Goal: Task Accomplishment & Management: Manage account settings

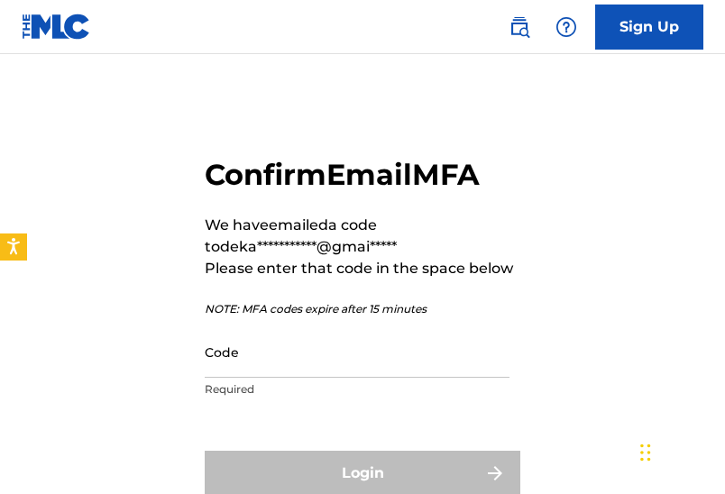
scroll to position [90, 0]
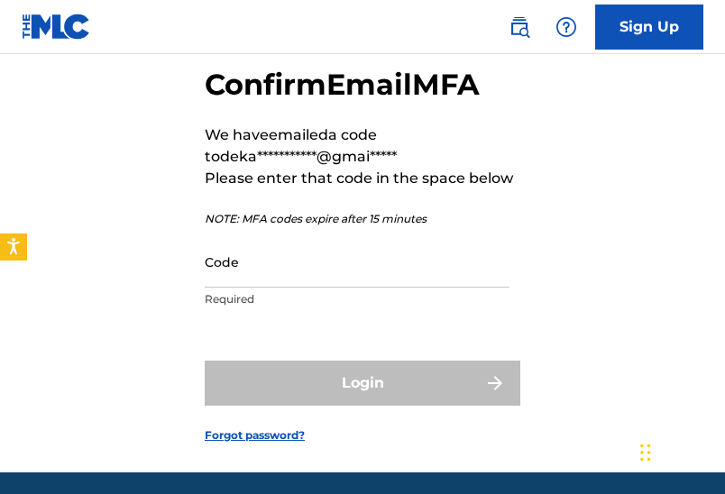
click at [286, 266] on input "Code" at bounding box center [357, 261] width 305 height 51
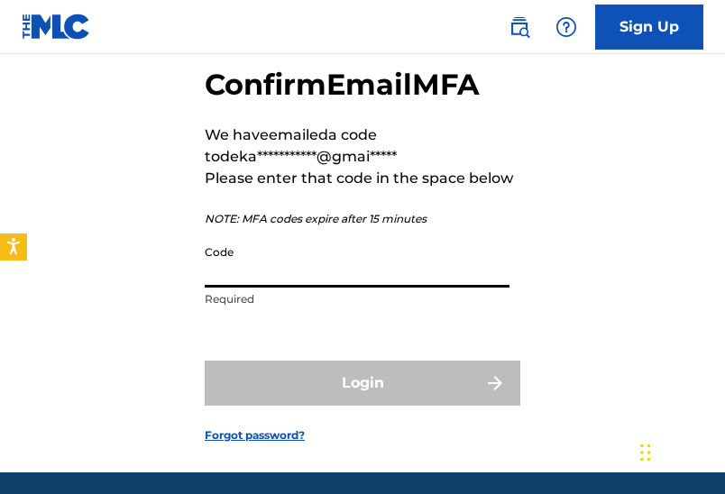
click at [286, 266] on input "Code" at bounding box center [357, 261] width 305 height 51
click at [229, 265] on input "Code" at bounding box center [357, 261] width 305 height 51
drag, startPoint x: 229, startPoint y: 265, endPoint x: 243, endPoint y: 272, distance: 14.9
paste input "554470"
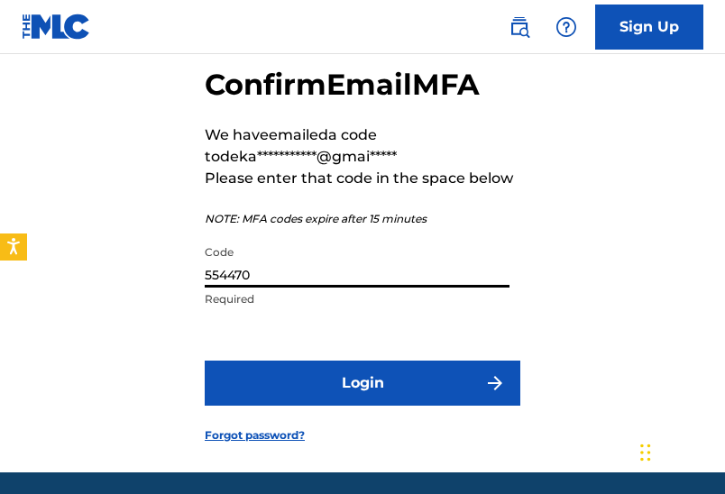
type input "554470"
click at [355, 383] on button "Login" at bounding box center [363, 383] width 316 height 45
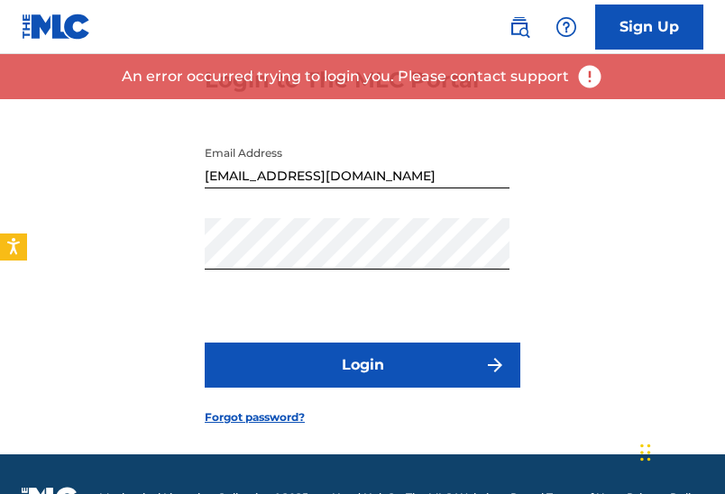
click at [382, 375] on button "Login" at bounding box center [363, 365] width 316 height 45
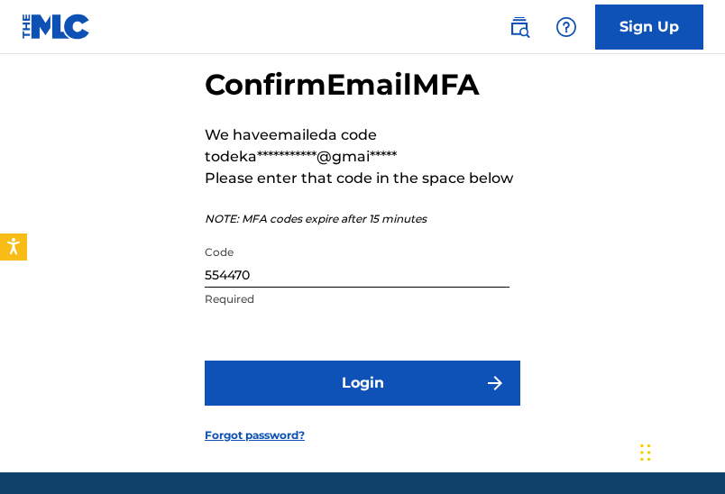
click at [350, 374] on button "Login" at bounding box center [363, 383] width 316 height 45
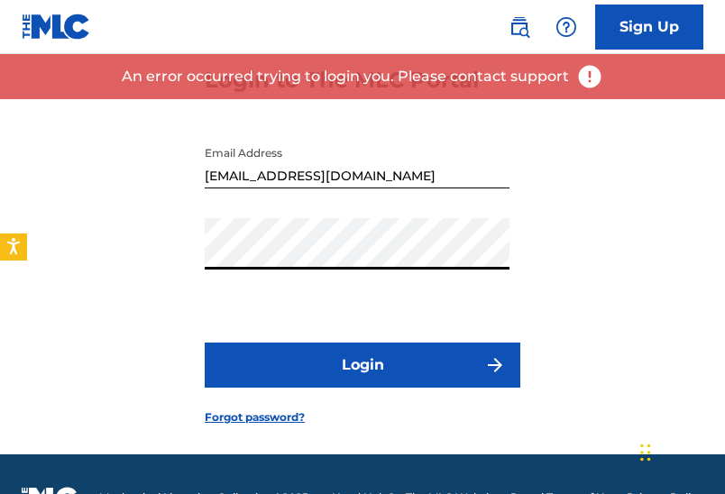
click at [159, 253] on div "Login to The MLC Portal Email Address dekalinbishop70@gmail.com Password Login …" at bounding box center [362, 232] width 725 height 446
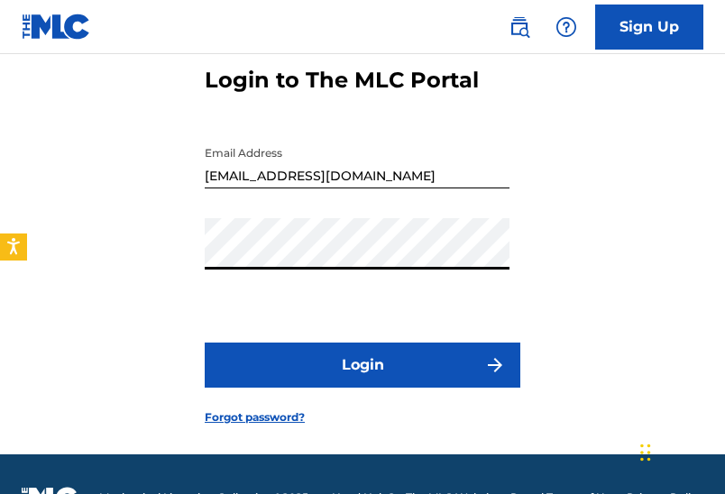
click at [152, 386] on div "Login to The MLC Portal Email Address dekalinbishop70@gmail.com Password Login …" at bounding box center [362, 232] width 725 height 446
click at [377, 367] on button "Login" at bounding box center [363, 365] width 316 height 45
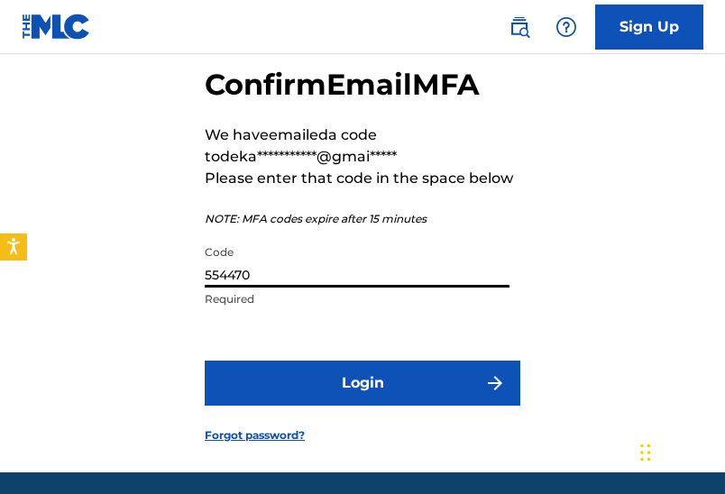
drag, startPoint x: 286, startPoint y: 274, endPoint x: 106, endPoint y: 272, distance: 180.4
click at [106, 272] on div "**********" at bounding box center [362, 241] width 725 height 464
paste input "642954"
type input "642954"
click at [375, 389] on button "Login" at bounding box center [363, 383] width 316 height 45
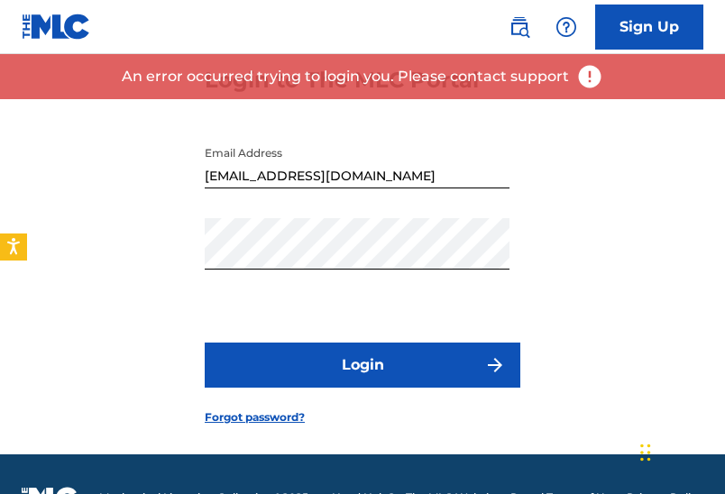
click at [368, 371] on button "Login" at bounding box center [363, 365] width 316 height 45
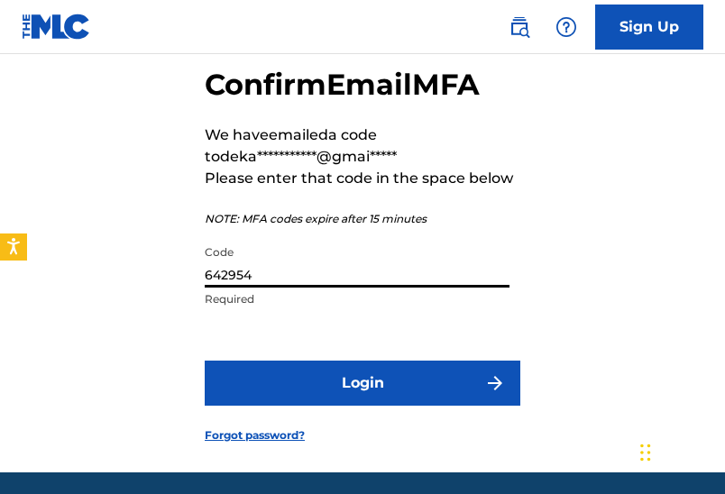
drag, startPoint x: 296, startPoint y: 272, endPoint x: 143, endPoint y: 285, distance: 154.0
click at [143, 285] on div "**********" at bounding box center [362, 241] width 725 height 464
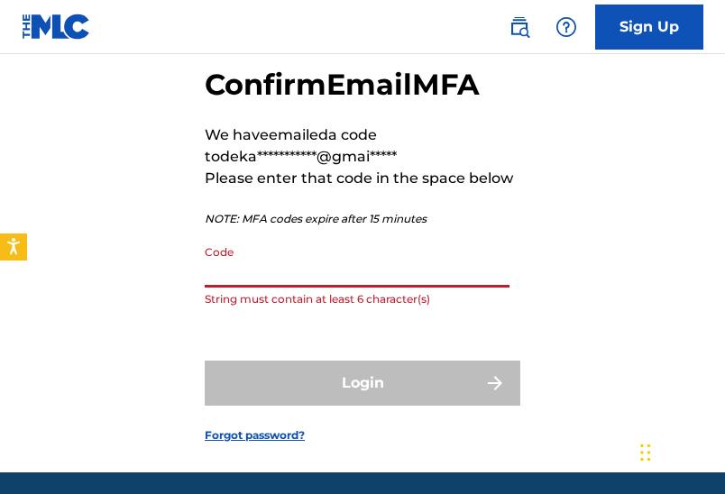
paste input "427229"
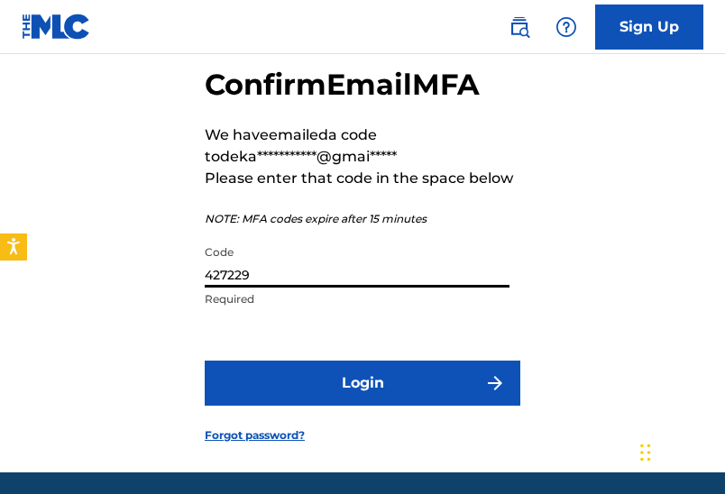
type input "427229"
click at [363, 380] on button "Login" at bounding box center [363, 383] width 316 height 45
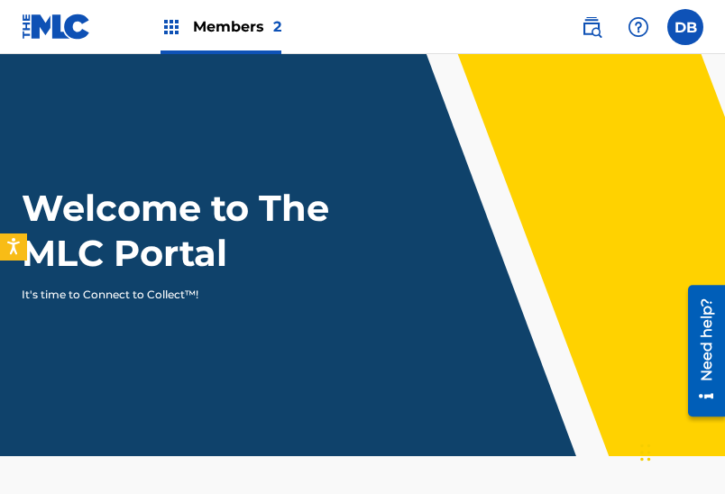
scroll to position [361, 0]
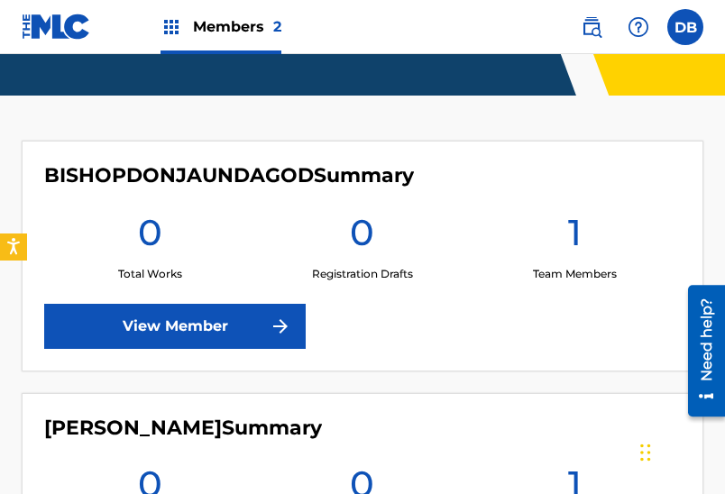
click at [262, 322] on link "View Member" at bounding box center [175, 326] width 262 height 45
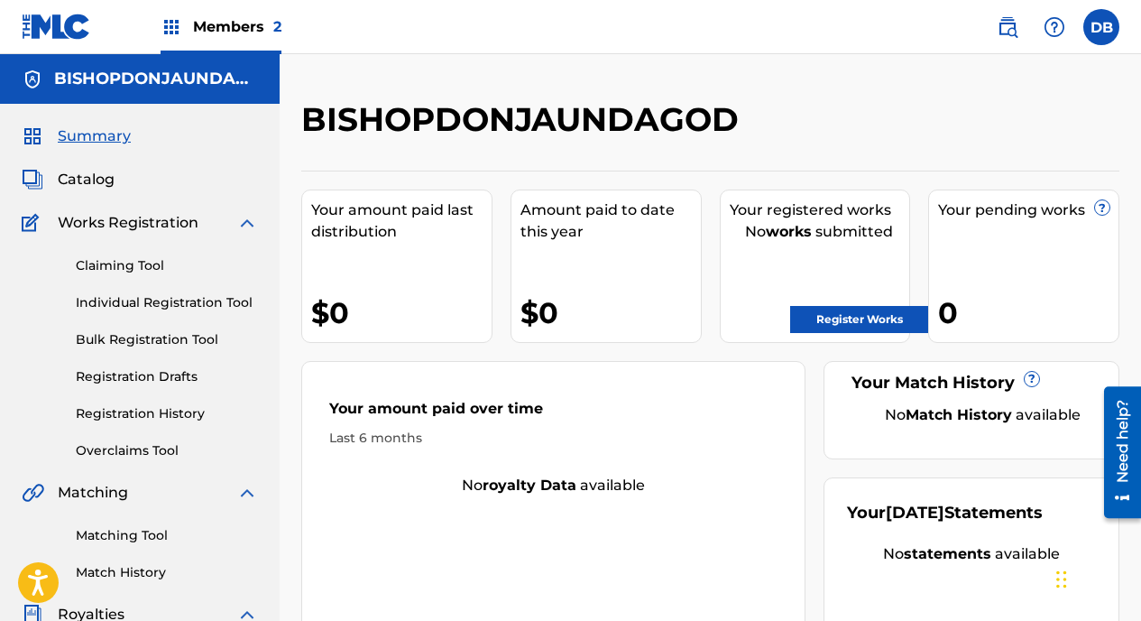
scroll to position [498, 0]
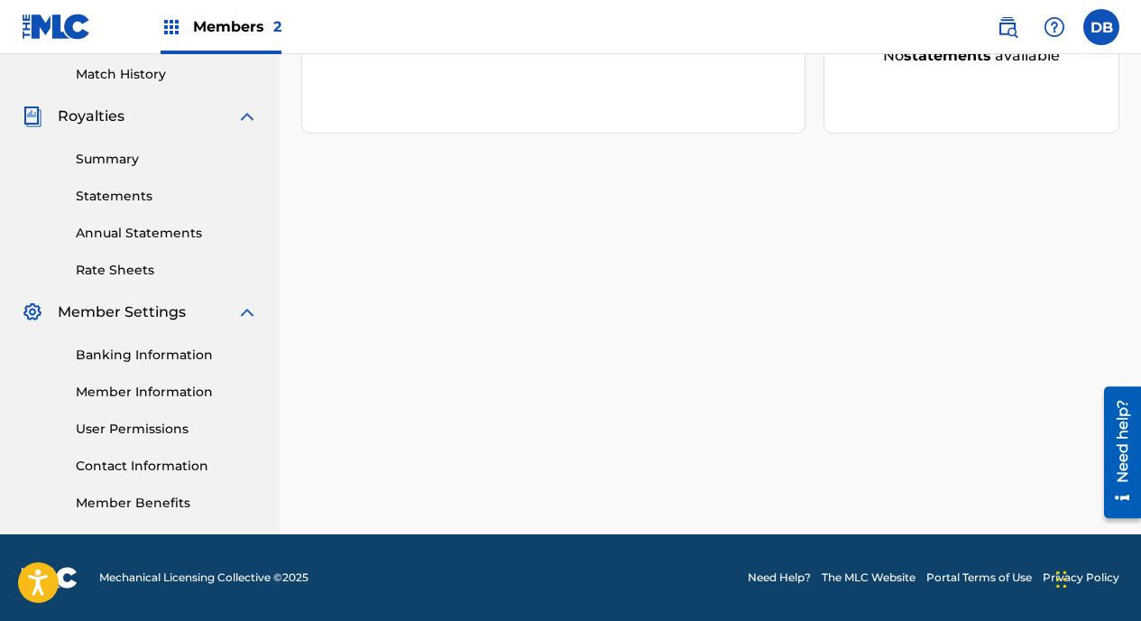
click at [176, 355] on link "Banking Information" at bounding box center [167, 355] width 182 height 19
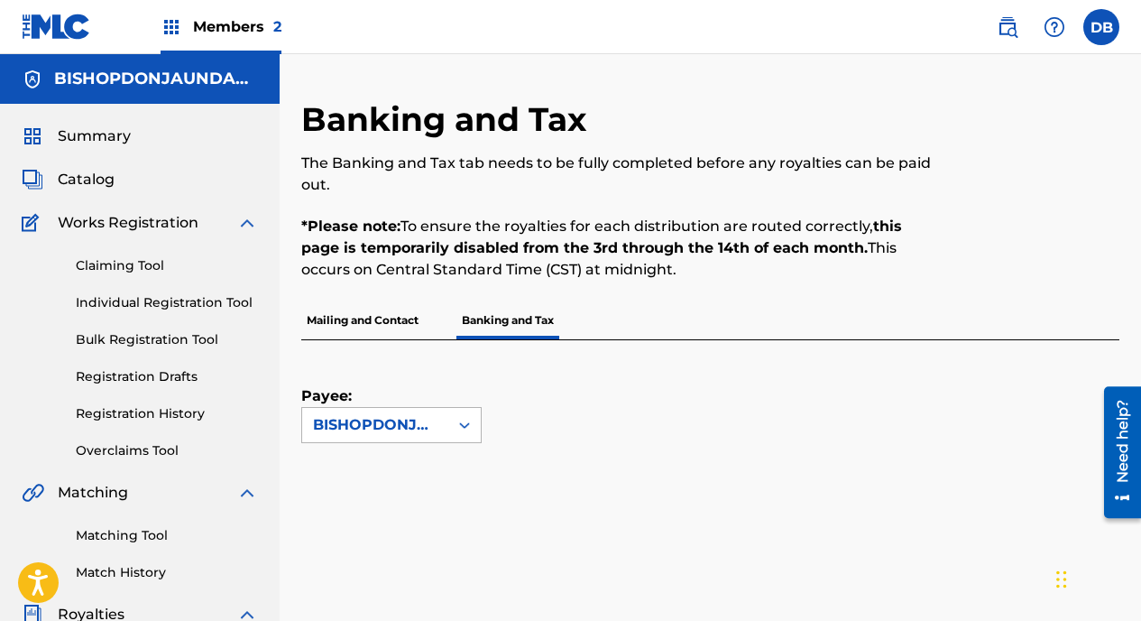
click at [471, 429] on icon at bounding box center [465, 425] width 18 height 18
click at [374, 318] on p "Mailing and Contact" at bounding box center [362, 320] width 123 height 38
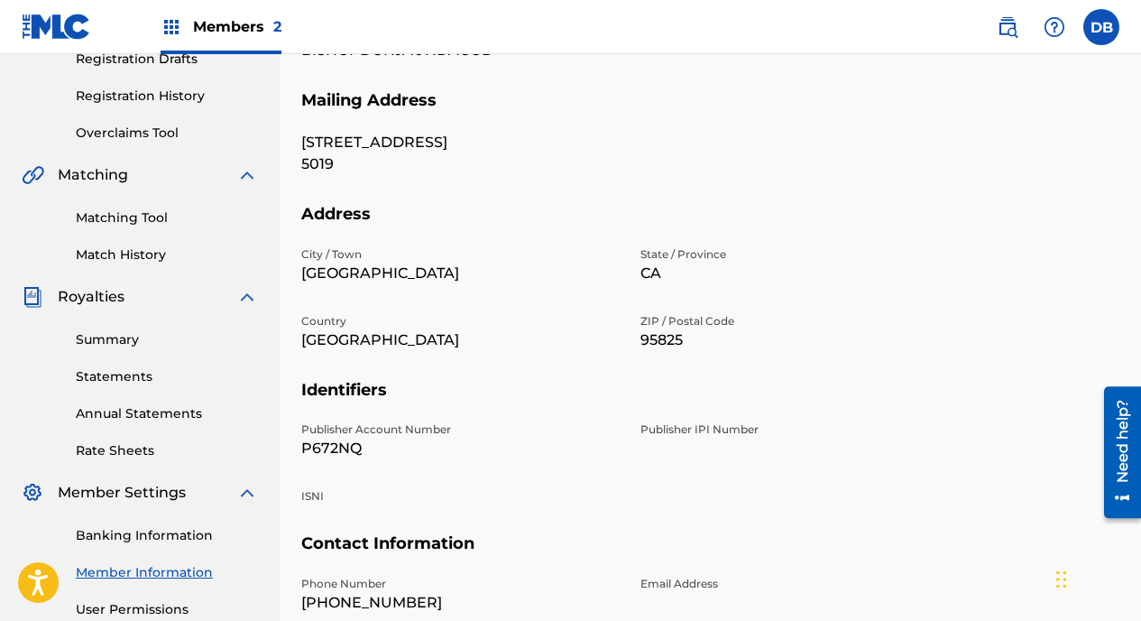
scroll to position [498, 0]
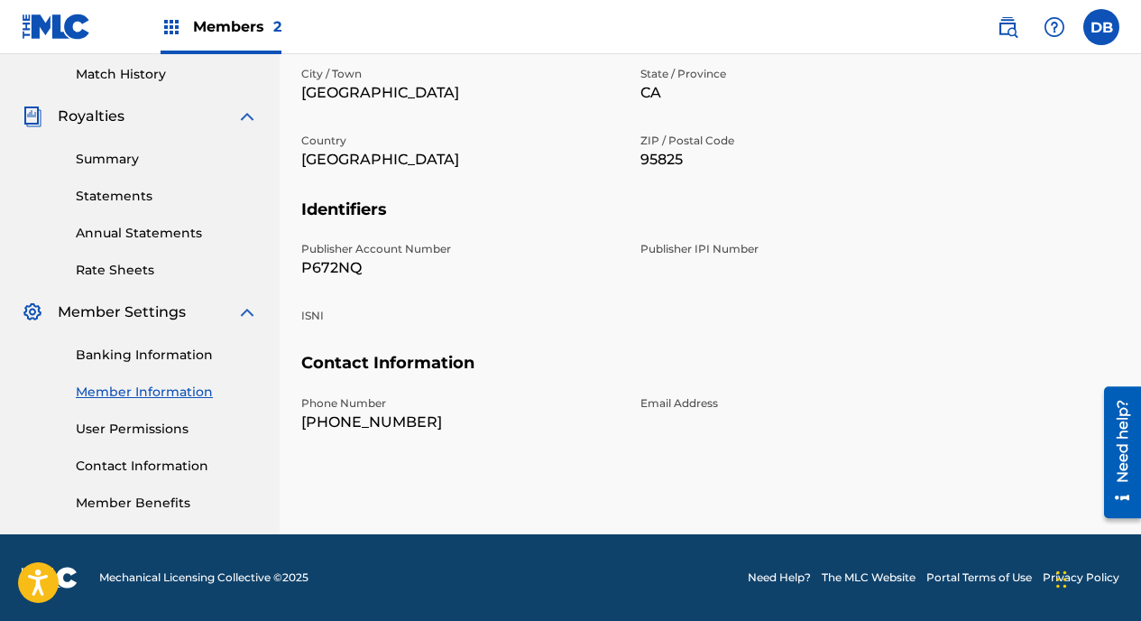
click at [671, 399] on p "Email Address" at bounding box center [800, 403] width 318 height 16
click at [688, 403] on p "Email Address" at bounding box center [800, 403] width 318 height 16
click at [686, 405] on p "Email Address" at bounding box center [800, 403] width 318 height 16
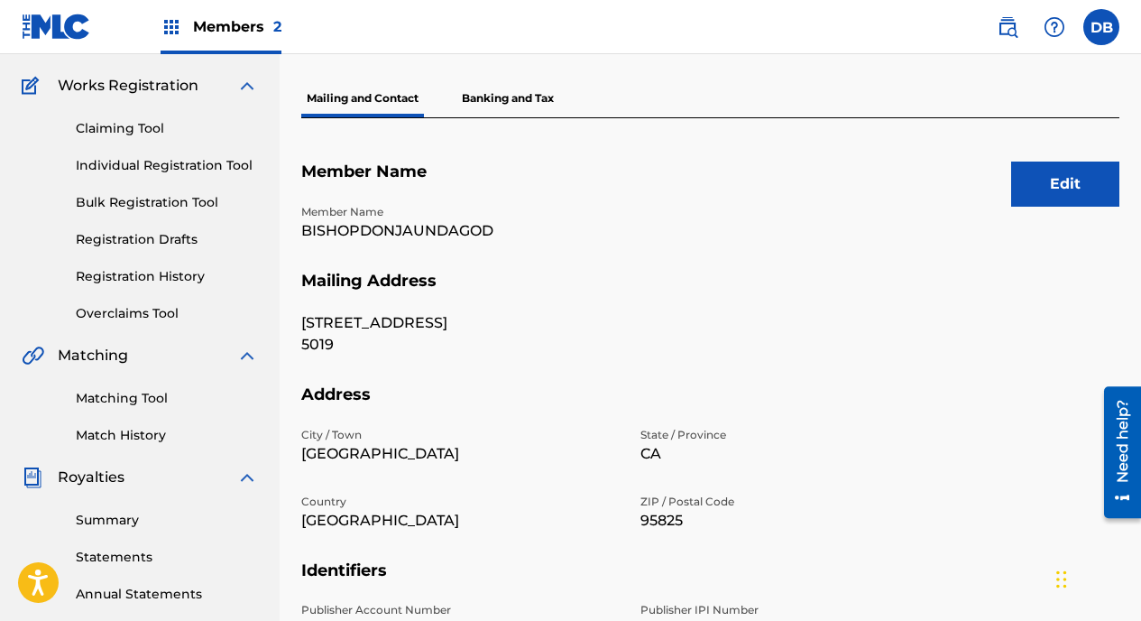
scroll to position [47, 0]
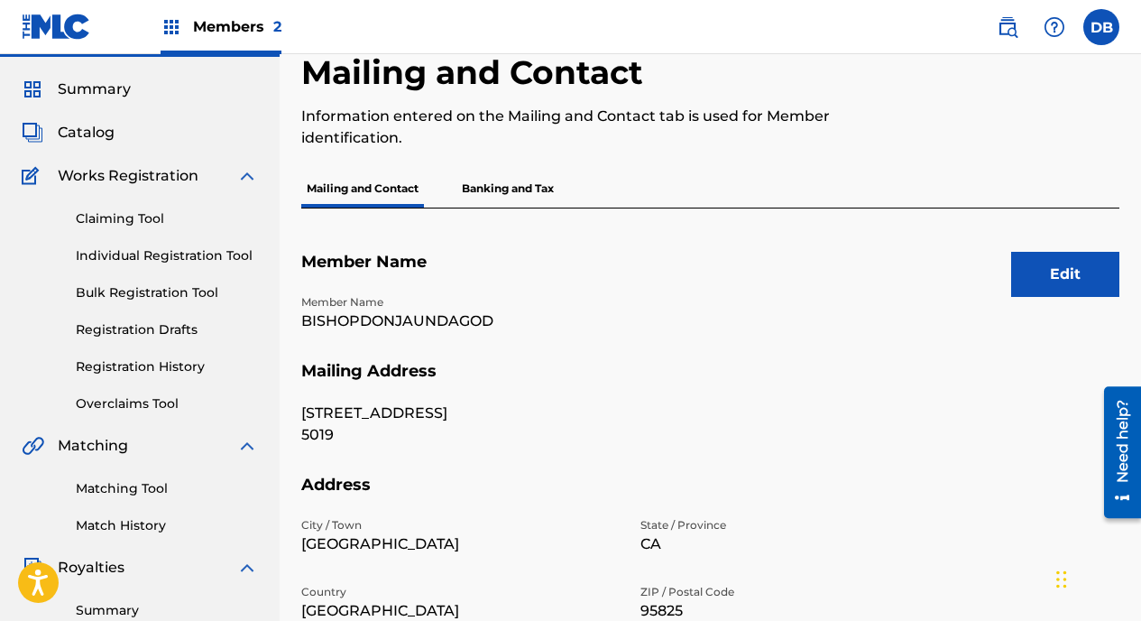
click at [724, 272] on button "Edit" at bounding box center [1065, 274] width 108 height 45
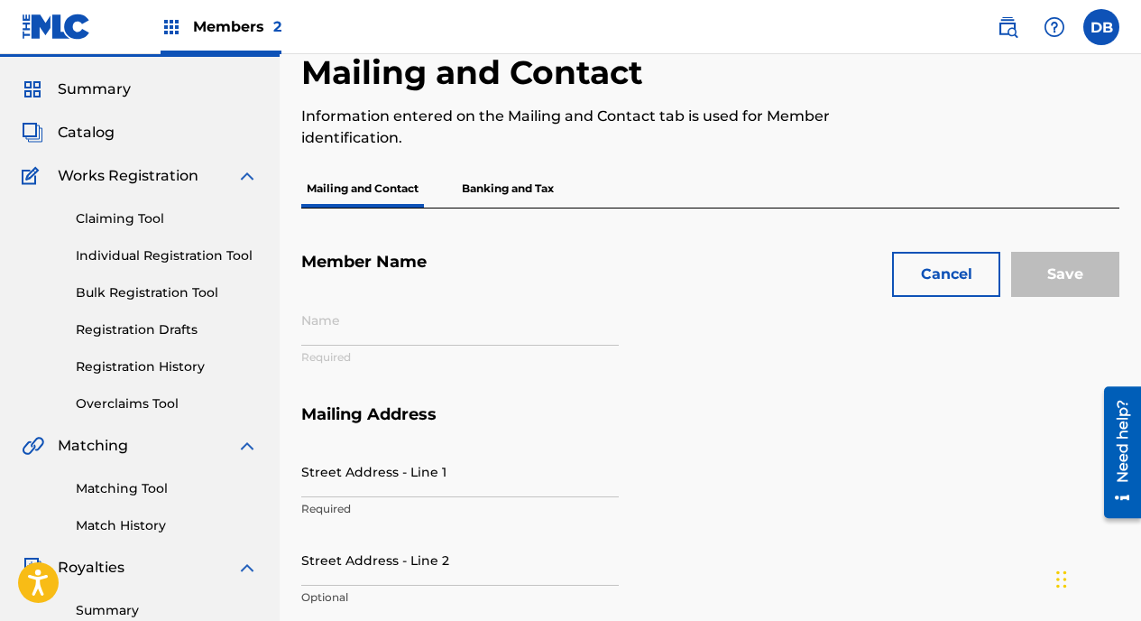
type input "BISHOPDONJAUNDAGOD"
type input "[STREET_ADDRESS]"
type input "5019"
type input "[GEOGRAPHIC_DATA]"
type input "95825"
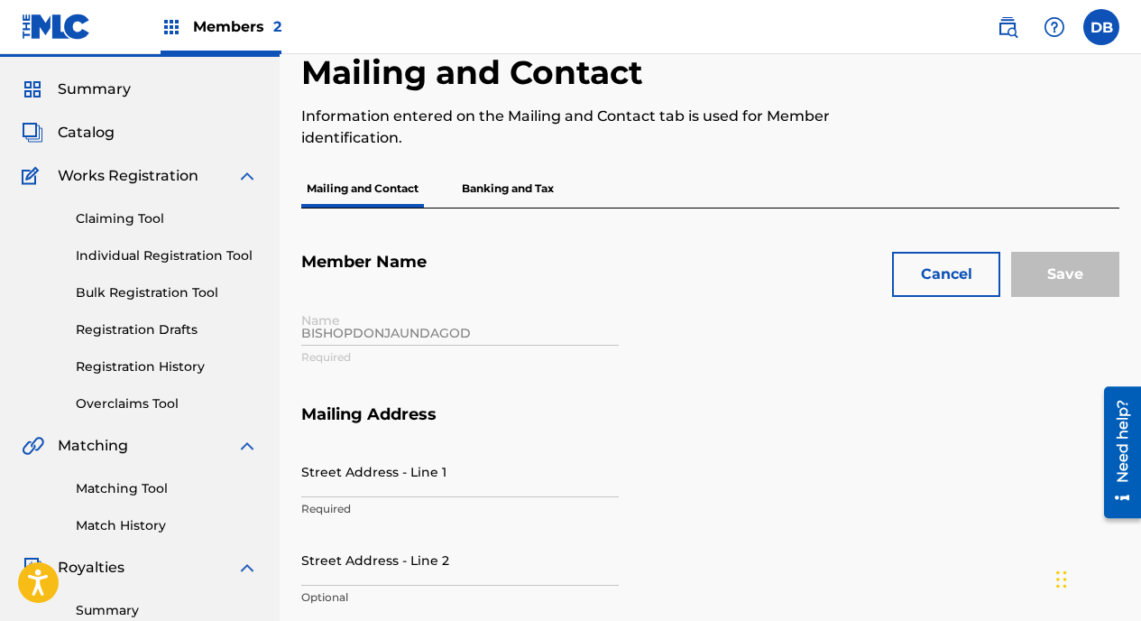
type input "P672NQ"
type input "916"
type input "2230551"
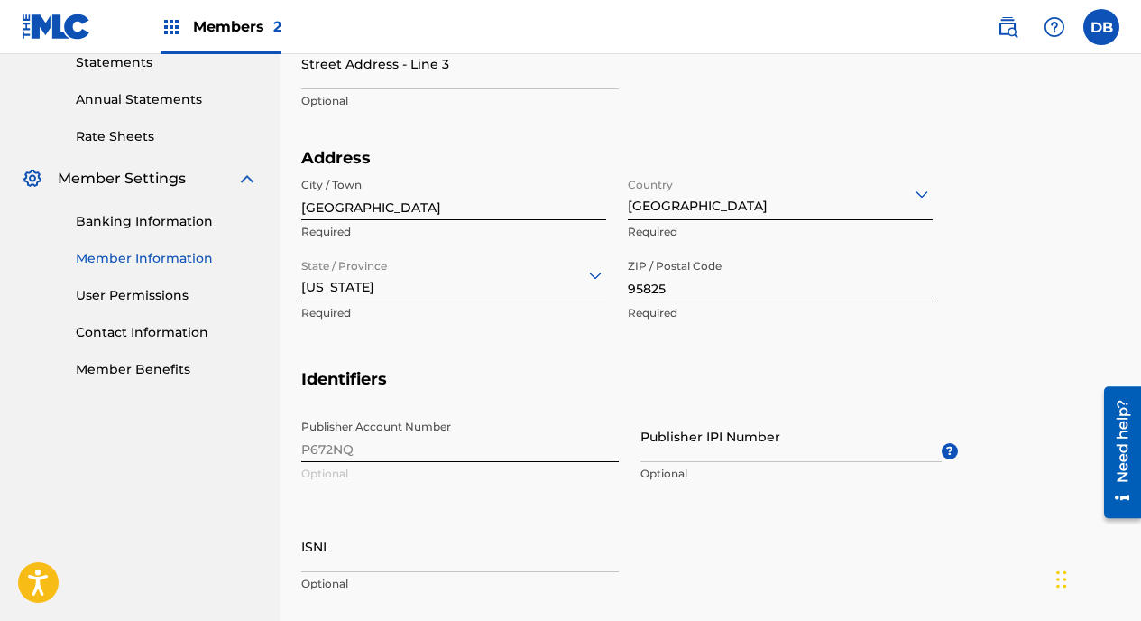
scroll to position [722, 0]
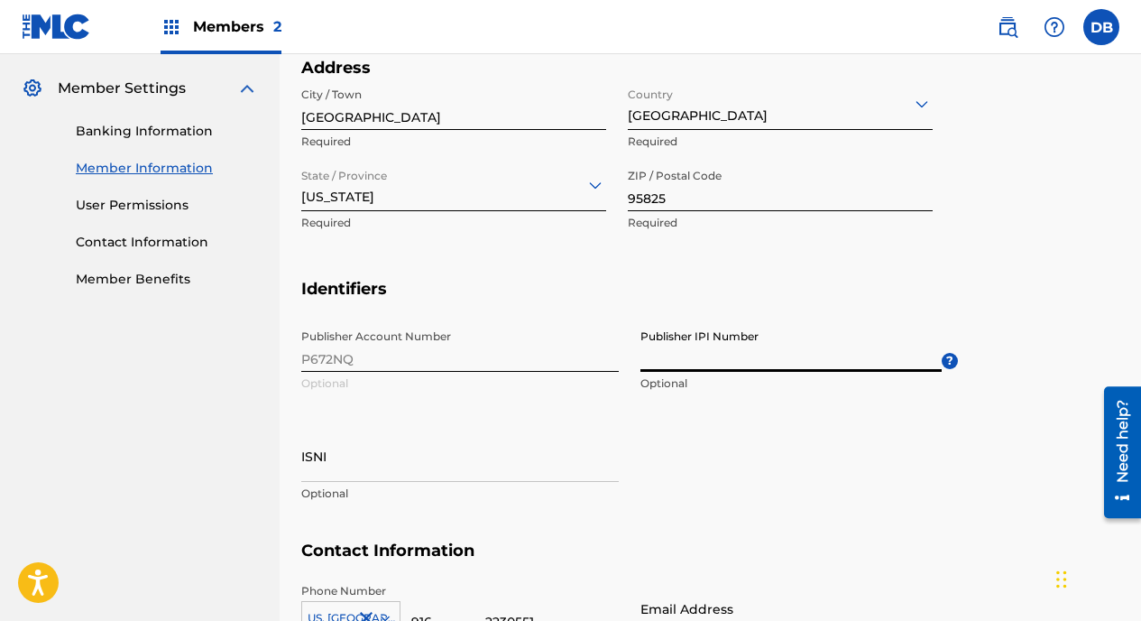
click at [687, 348] on input "Publisher IPI Number" at bounding box center [791, 345] width 301 height 51
click at [674, 359] on input "Publisher IPI Number" at bounding box center [791, 345] width 301 height 51
drag, startPoint x: 674, startPoint y: 359, endPoint x: 642, endPoint y: 355, distance: 31.8
click at [642, 355] on input "Publisher IPI Number" at bounding box center [791, 345] width 301 height 51
paste input "#1243725857"
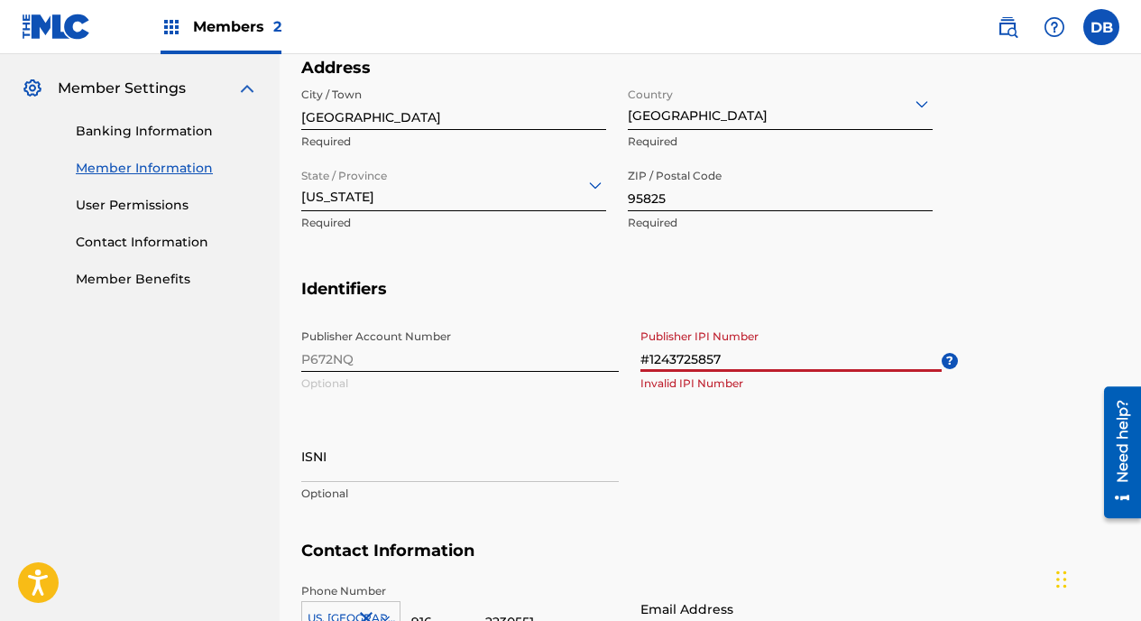
type input "#1243725857"
click at [707, 454] on div "Publisher Account Number P672NQ Optional Publisher IPI Number #1243725857 Inval…" at bounding box center [629, 430] width 657 height 220
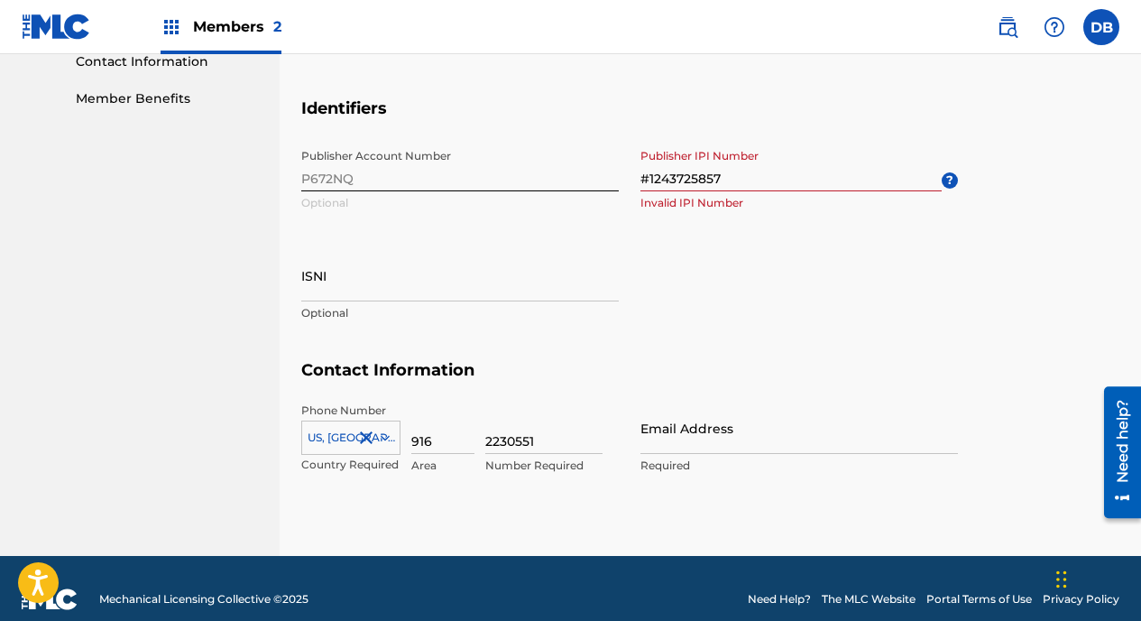
scroll to position [924, 0]
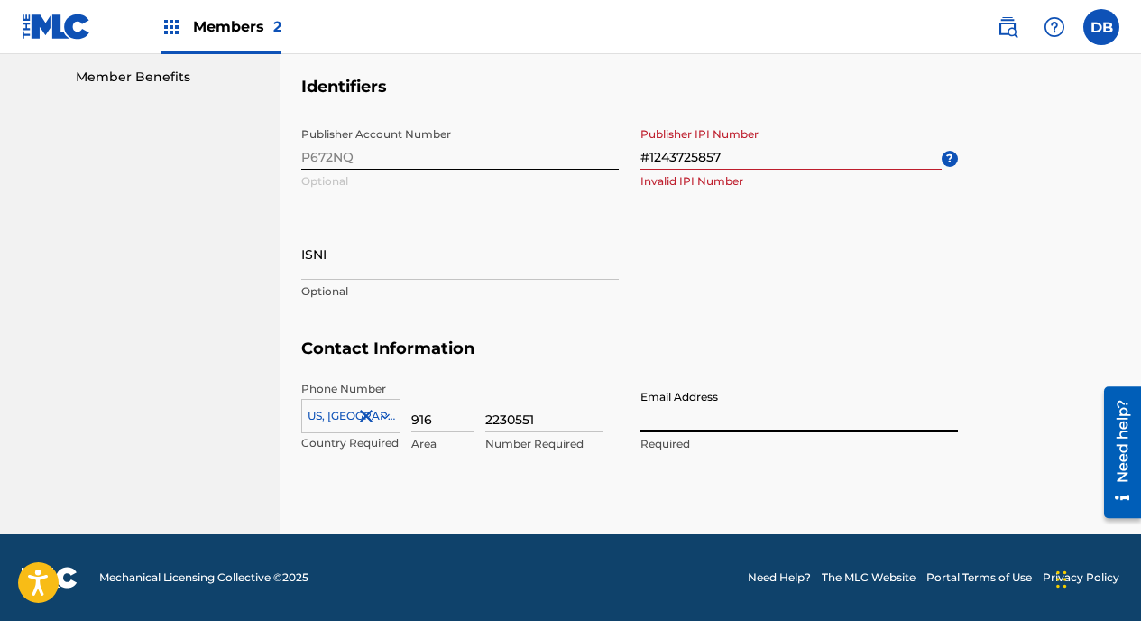
click at [697, 415] on input "Email Address" at bounding box center [800, 406] width 318 height 51
type input "[EMAIL_ADDRESS][DOMAIN_NAME]"
type input "[GEOGRAPHIC_DATA]"
type input "1"
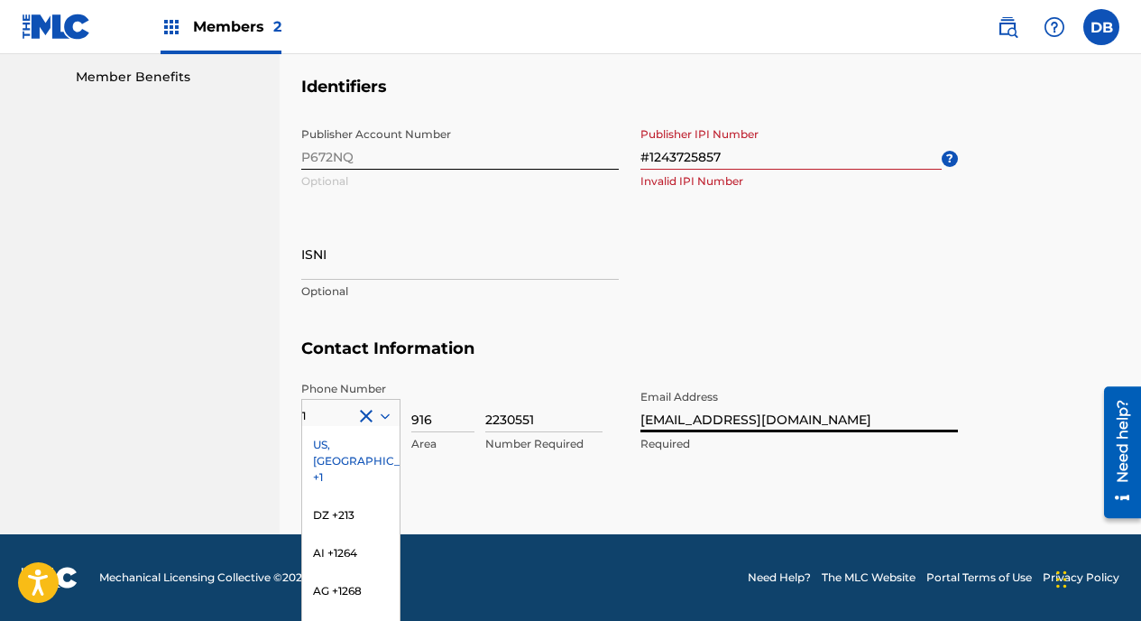
scroll to position [1000, 0]
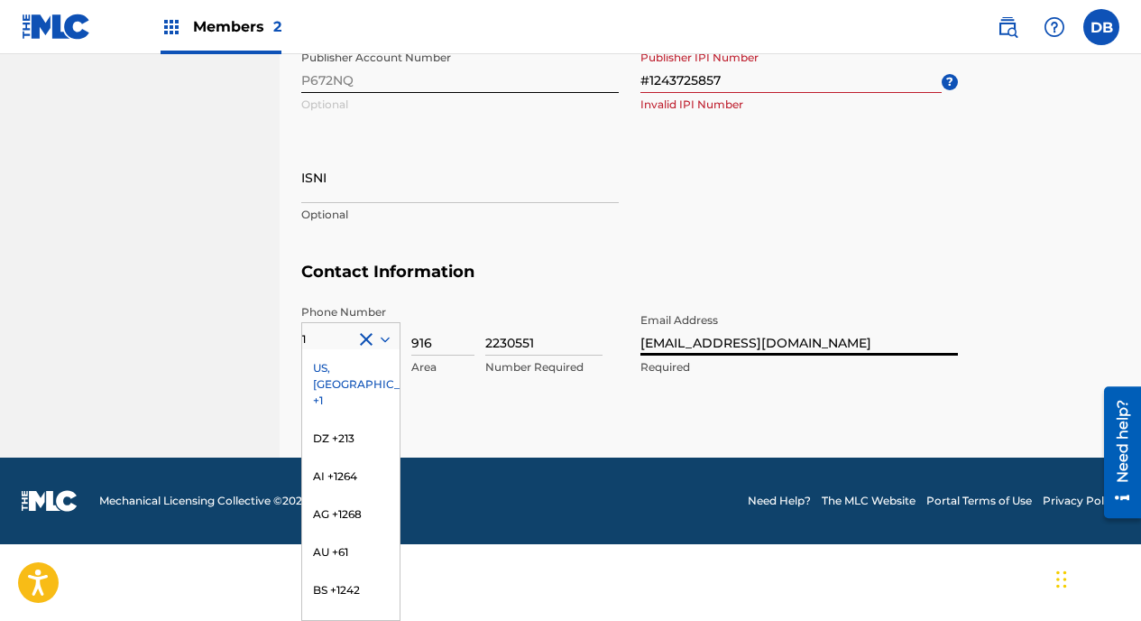
click at [724, 207] on div "Publisher Account Number P672NQ Optional Publisher IPI Number #1243725857 Inval…" at bounding box center [629, 151] width 657 height 220
click at [699, 187] on div "Publisher Account Number P672NQ Optional Publisher IPI Number #1243725857 Inval…" at bounding box center [629, 151] width 657 height 220
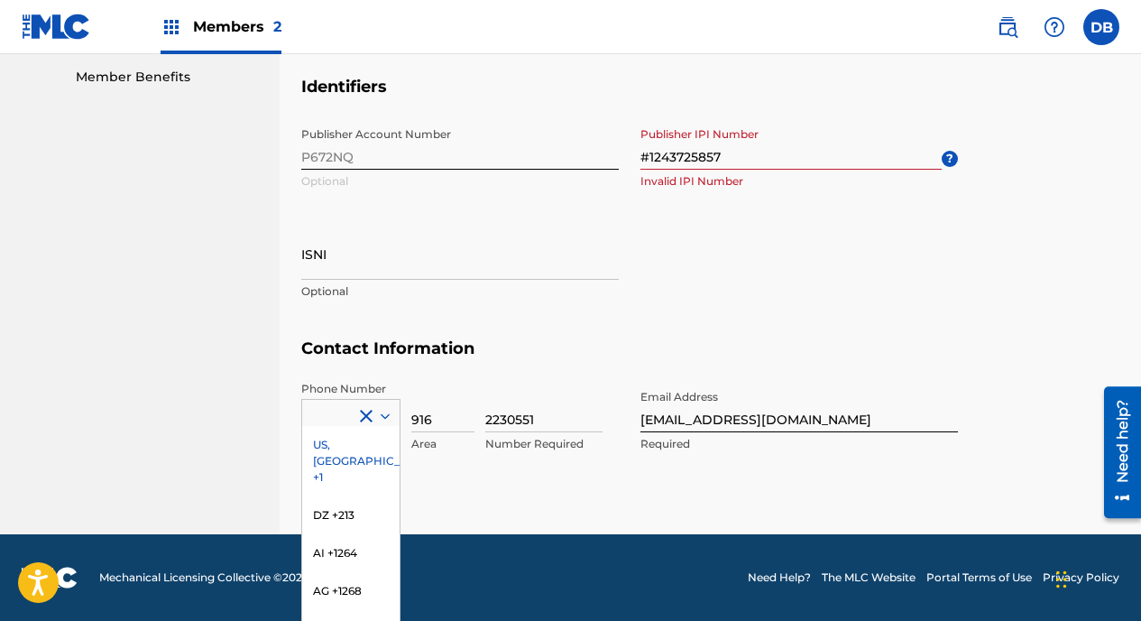
click at [392, 338] on section "Contact Information Phone Number US, CA +1 DZ +213 AI +1264 AG +1268 AU +61 BS …" at bounding box center [710, 414] width 818 height 152
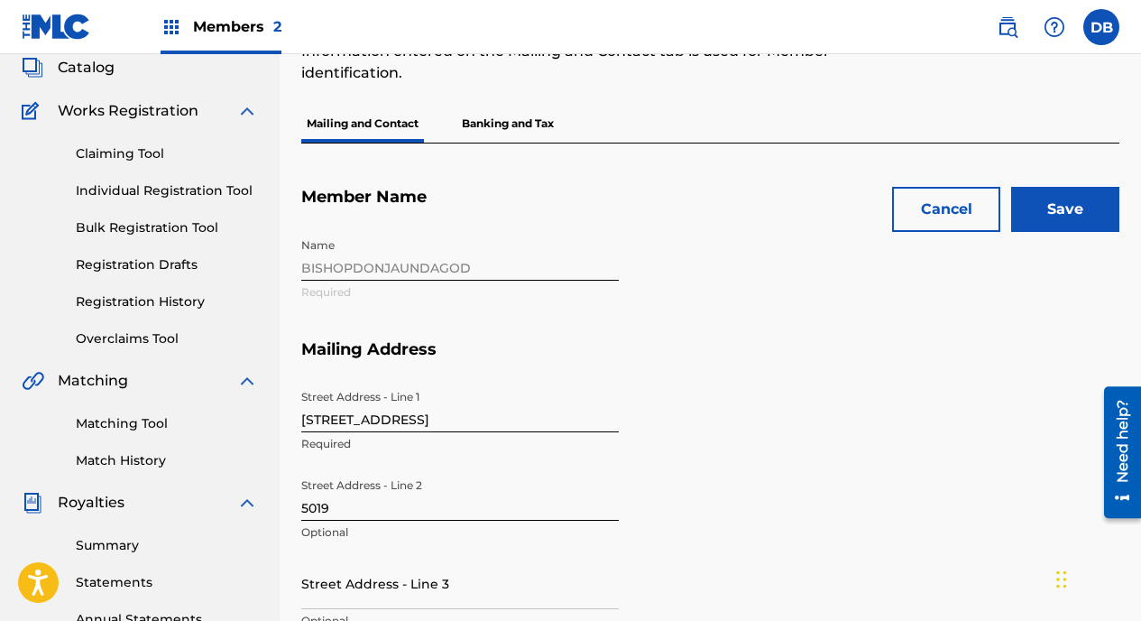
scroll to position [0, 0]
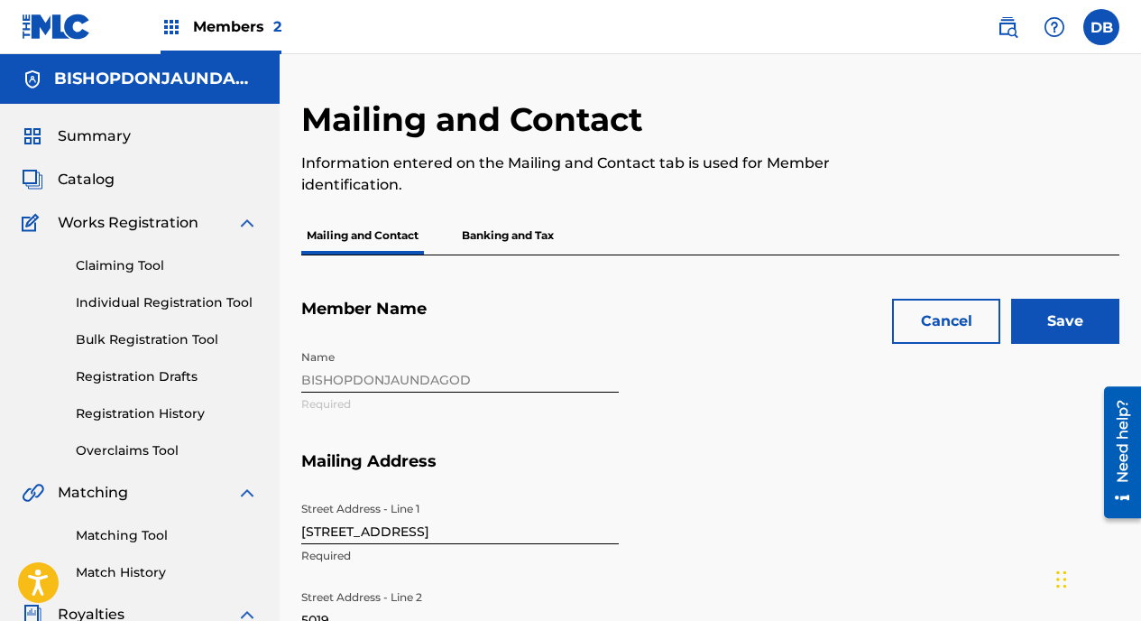
click at [724, 318] on input "Save" at bounding box center [1065, 321] width 108 height 45
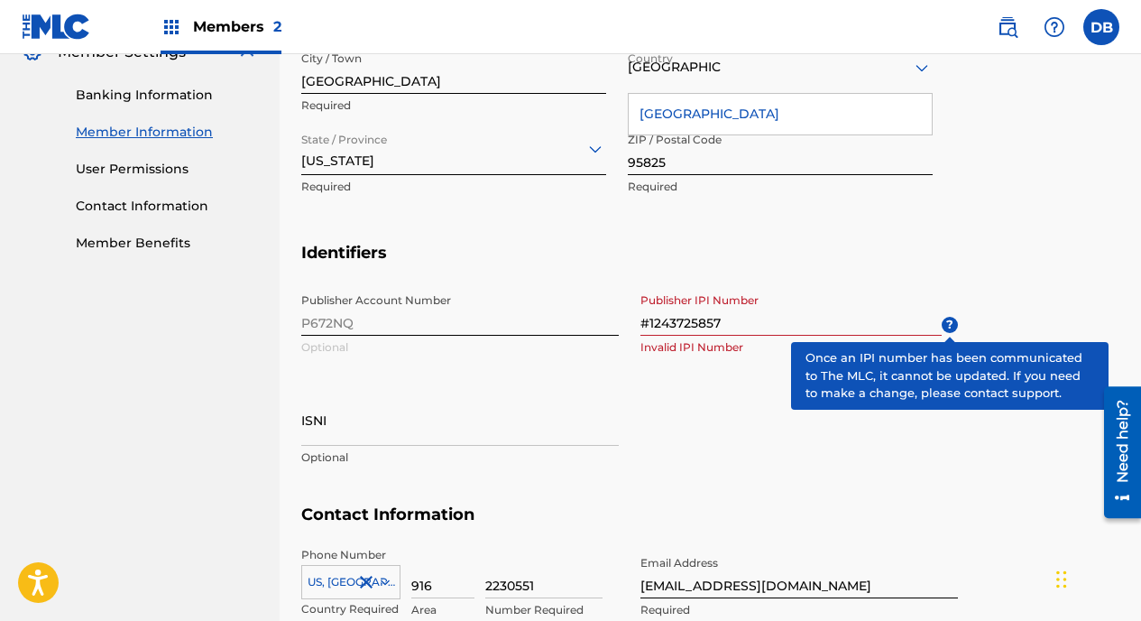
click at [724, 250] on h5 "Identifiers" at bounding box center [710, 264] width 818 height 42
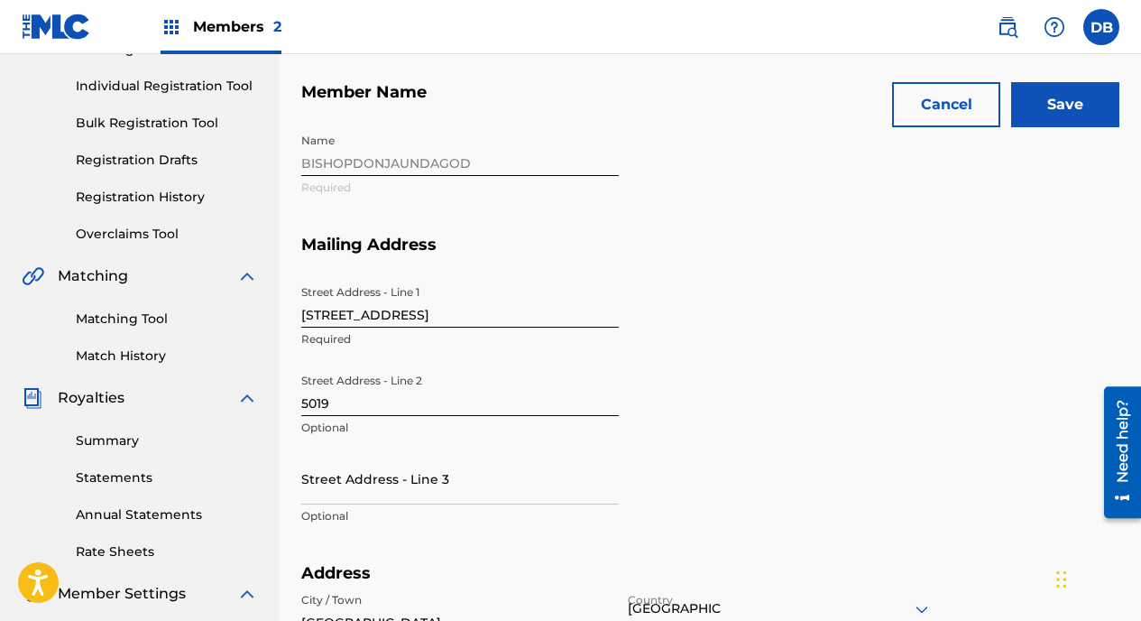
scroll to position [0, 0]
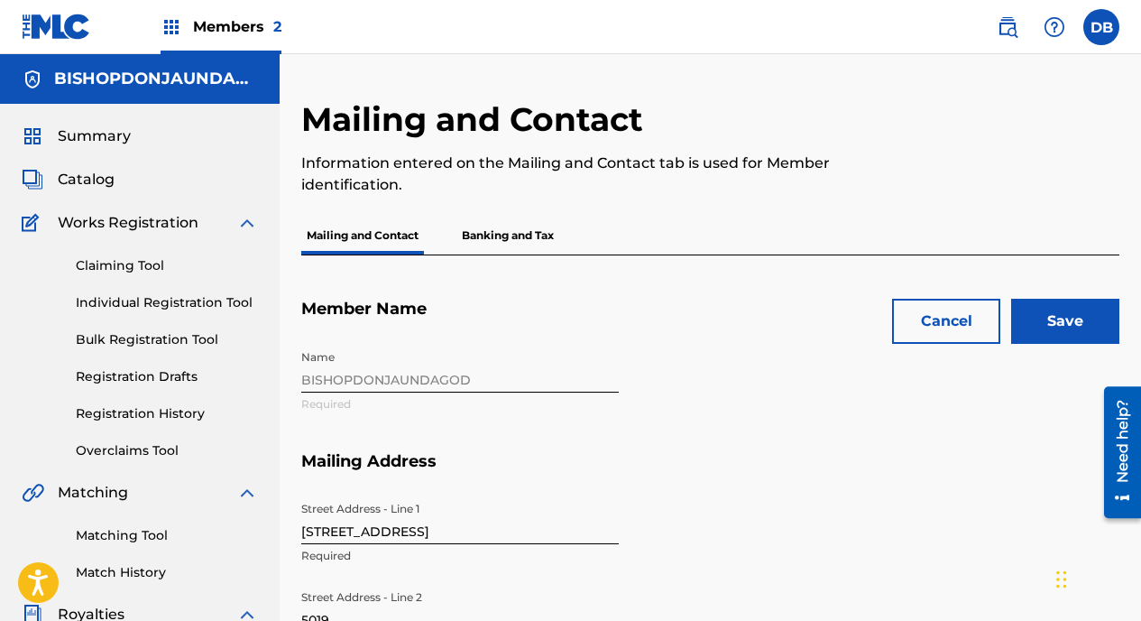
click at [724, 323] on input "Save" at bounding box center [1065, 321] width 108 height 45
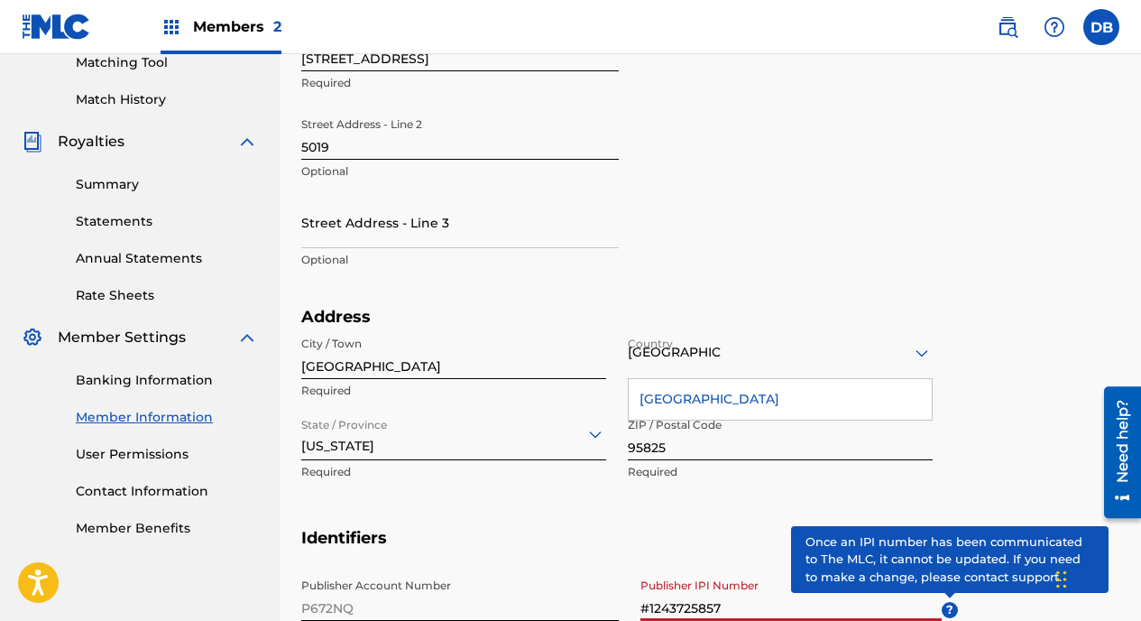
scroll to position [22, 0]
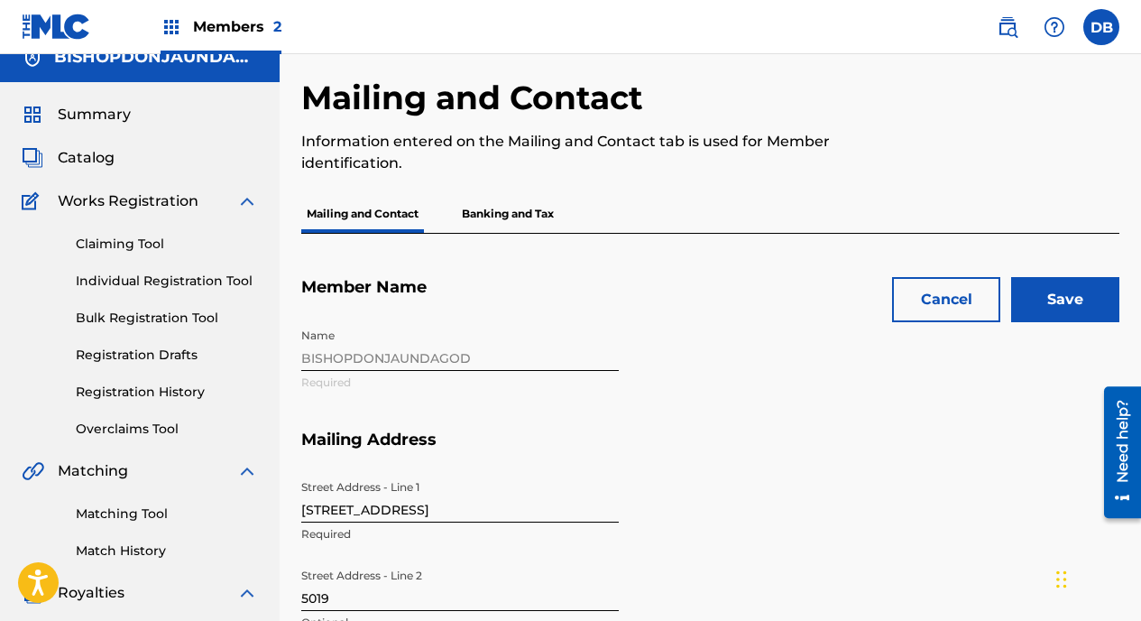
click at [724, 298] on input "Save" at bounding box center [1065, 299] width 108 height 45
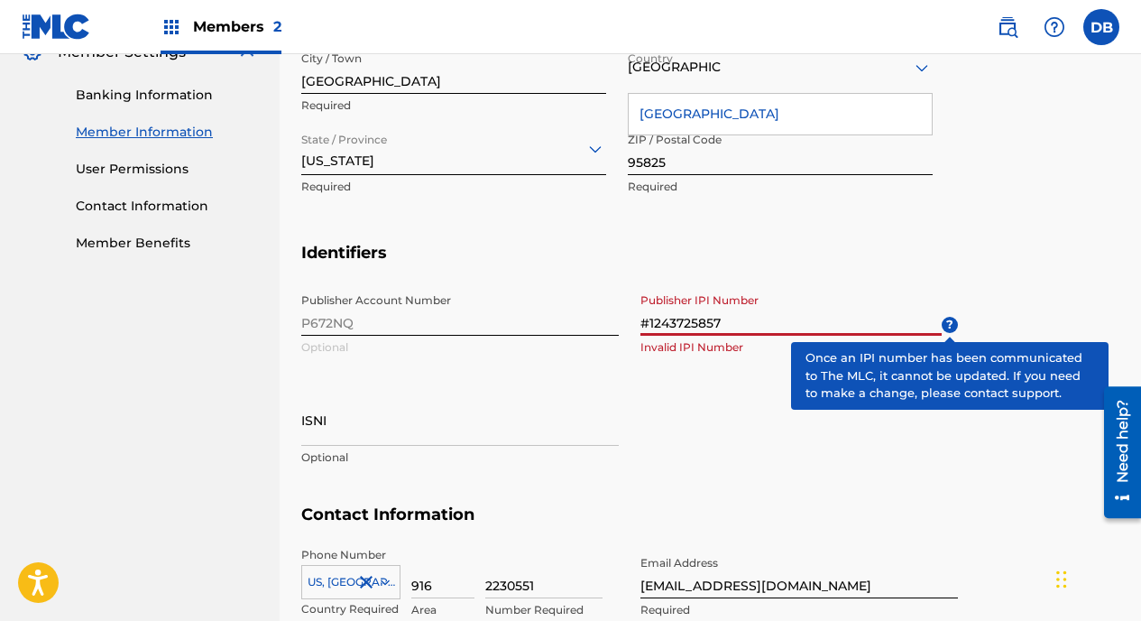
click at [650, 321] on input "#1243725857" at bounding box center [791, 309] width 301 height 51
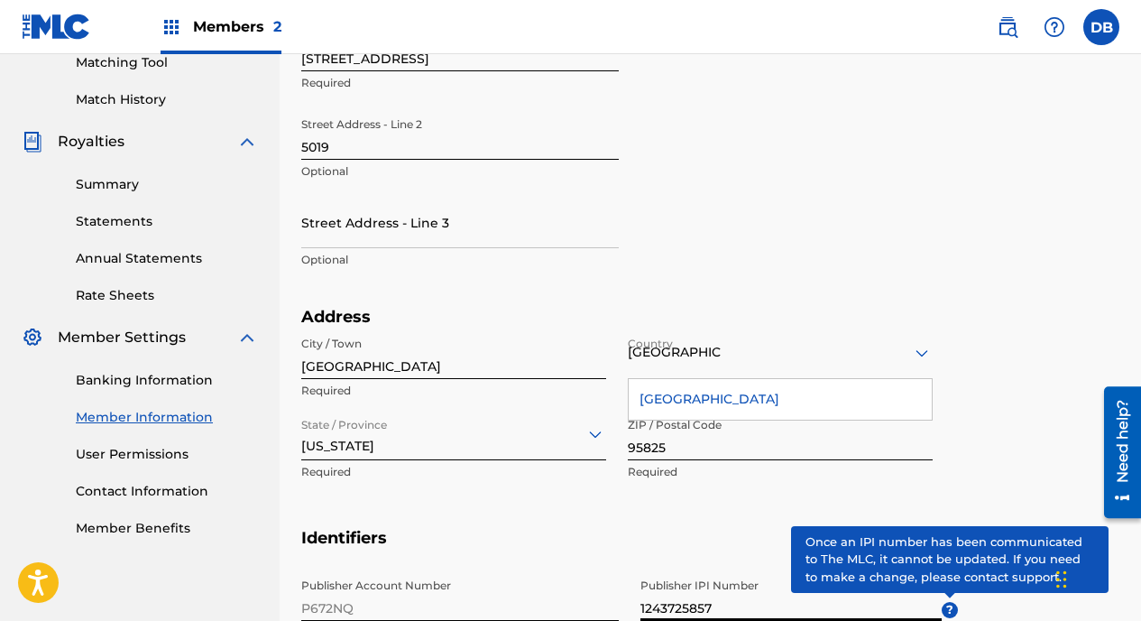
scroll to position [0, 0]
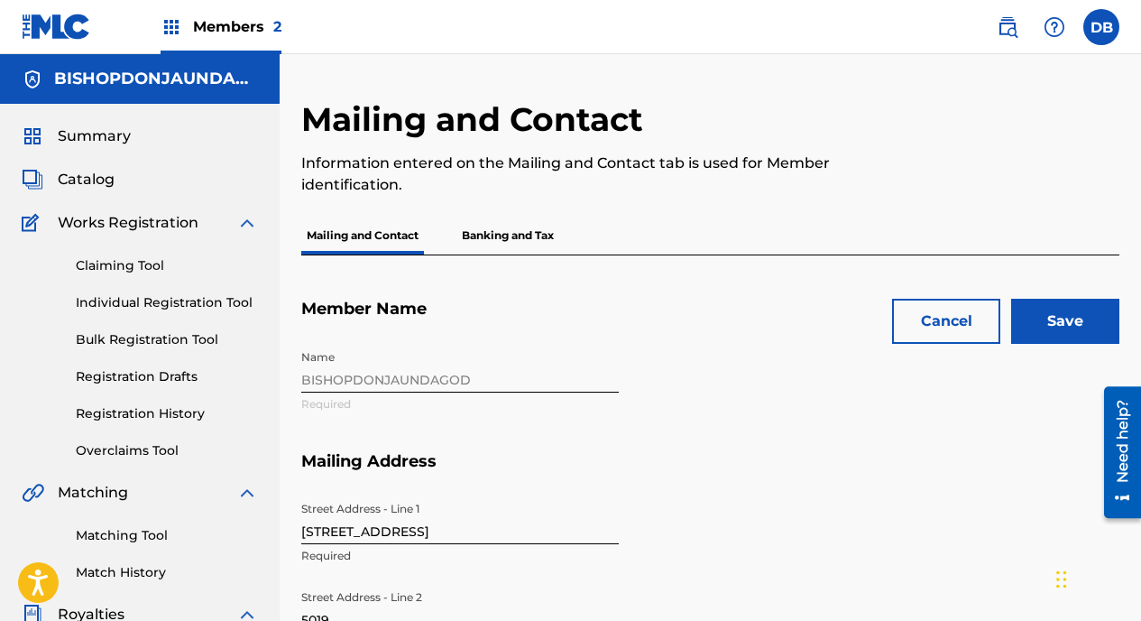
type input "1243725857"
click at [724, 311] on input "Save" at bounding box center [1065, 321] width 108 height 45
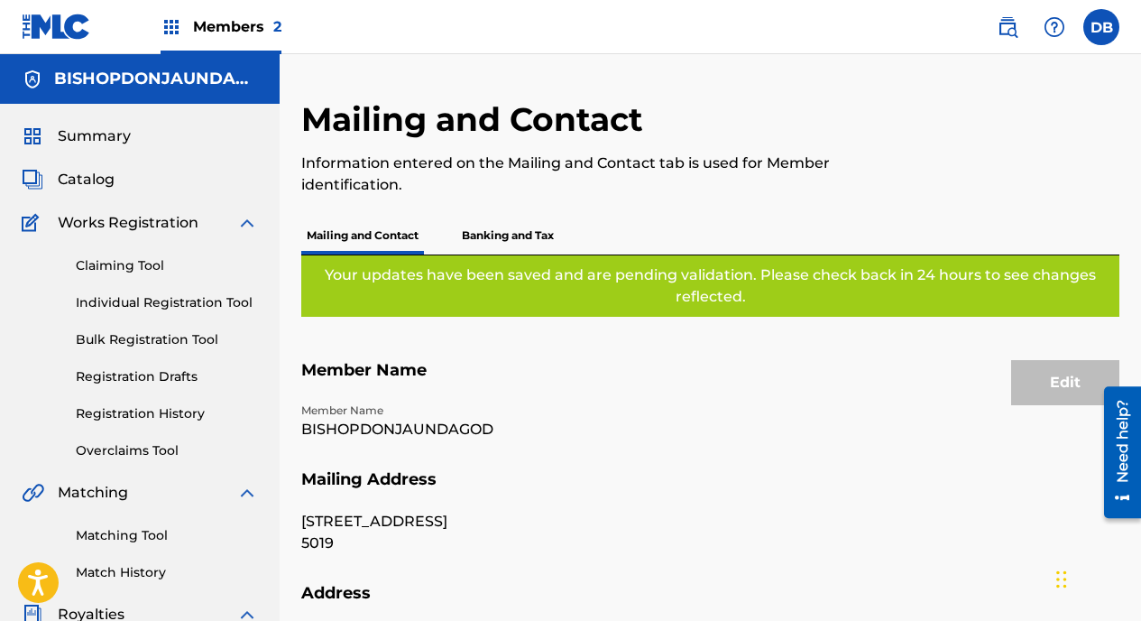
click at [517, 228] on p "Banking and Tax" at bounding box center [507, 236] width 103 height 38
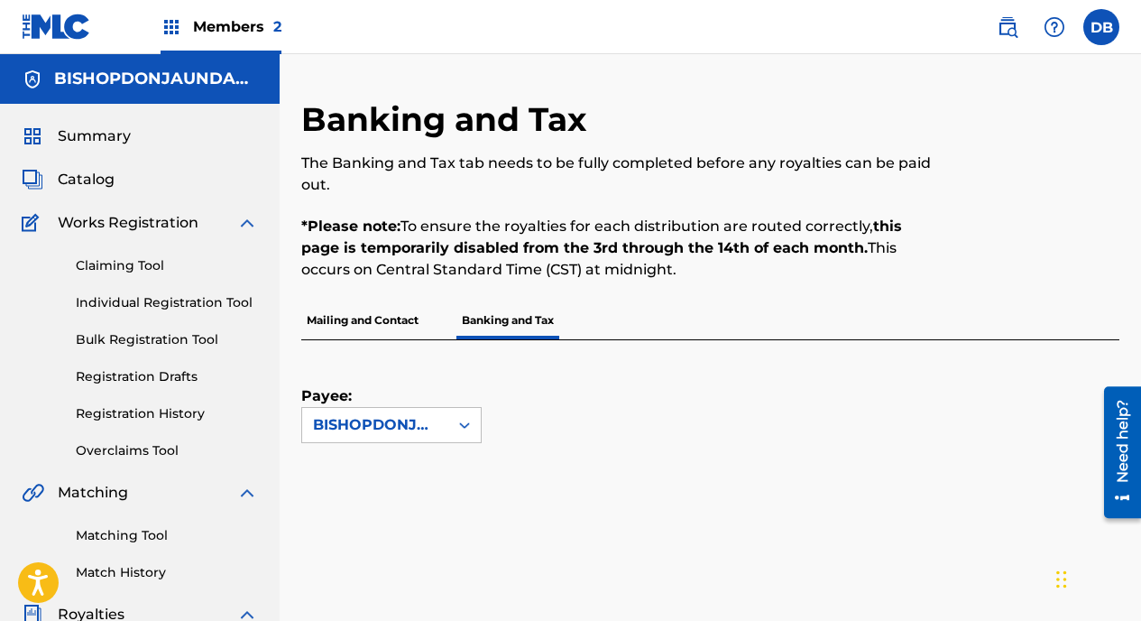
scroll to position [180, 0]
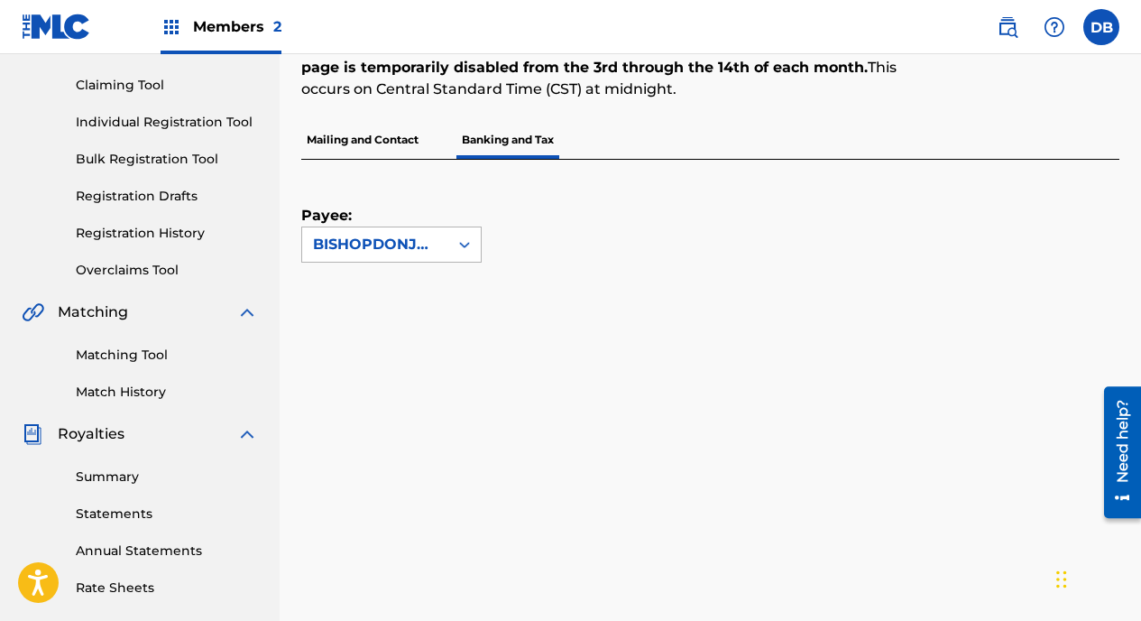
click at [475, 245] on div at bounding box center [464, 244] width 32 height 32
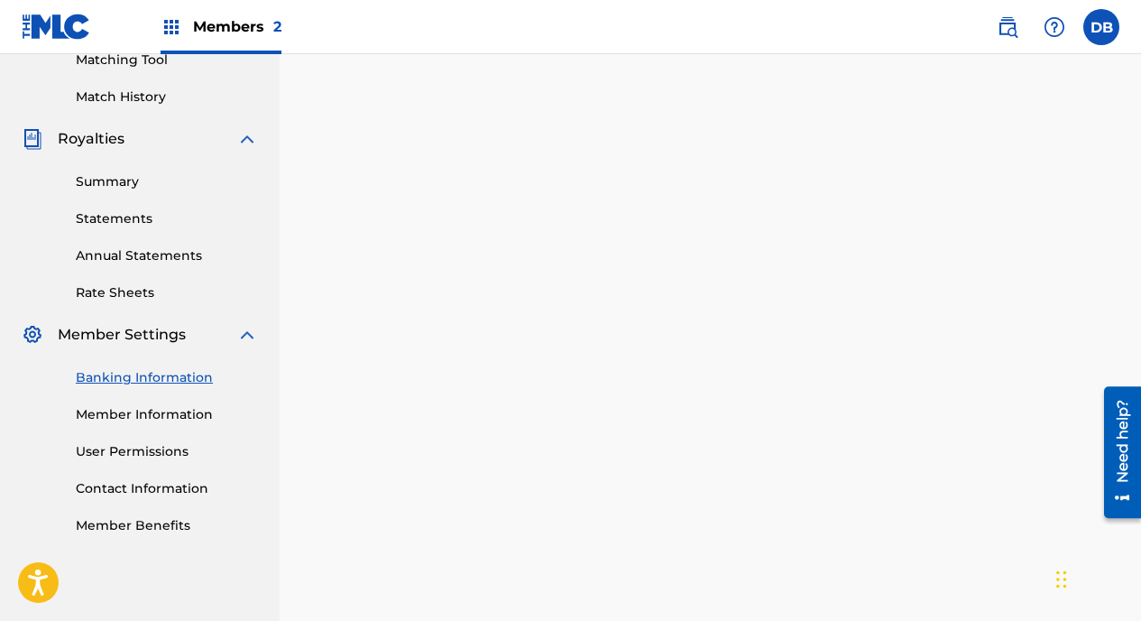
scroll to position [566, 0]
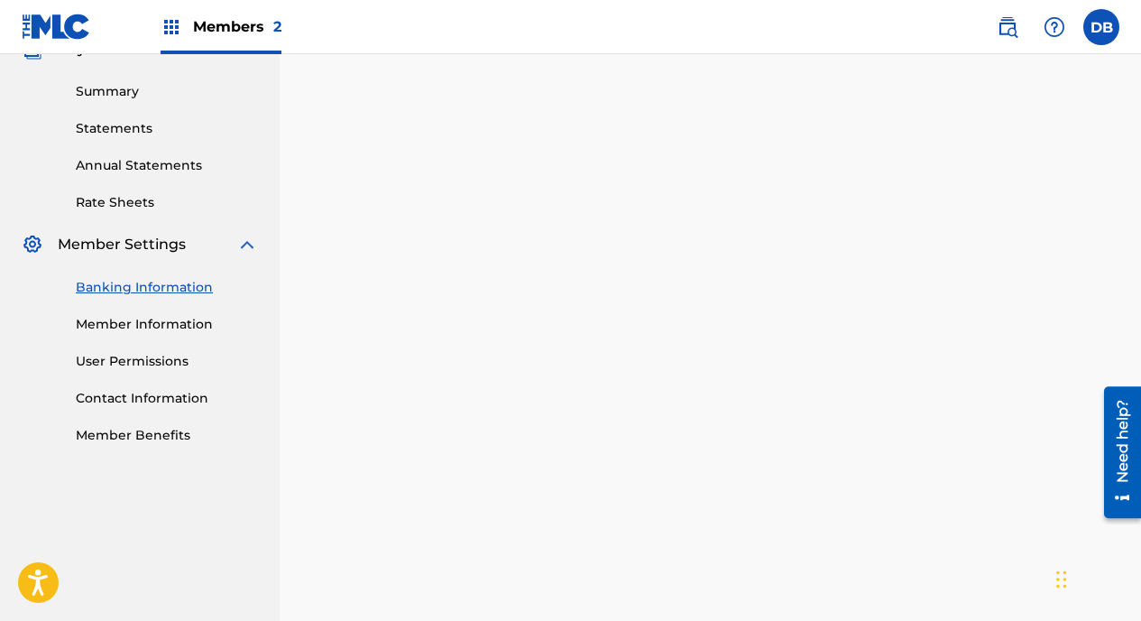
click at [134, 323] on link "Member Information" at bounding box center [167, 324] width 182 height 19
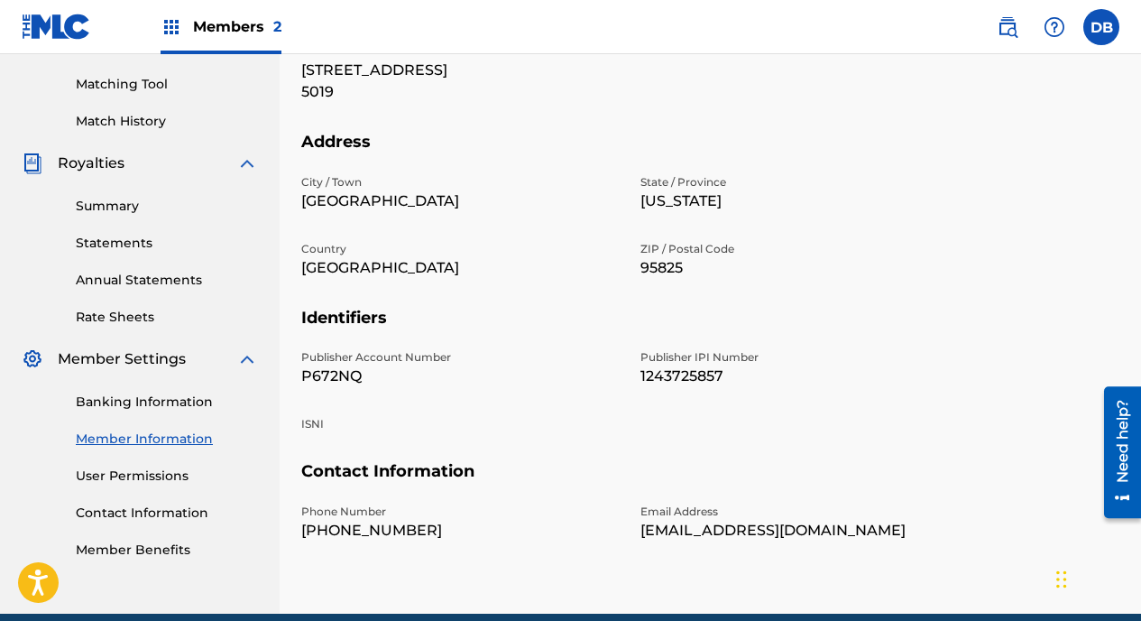
scroll to position [530, 0]
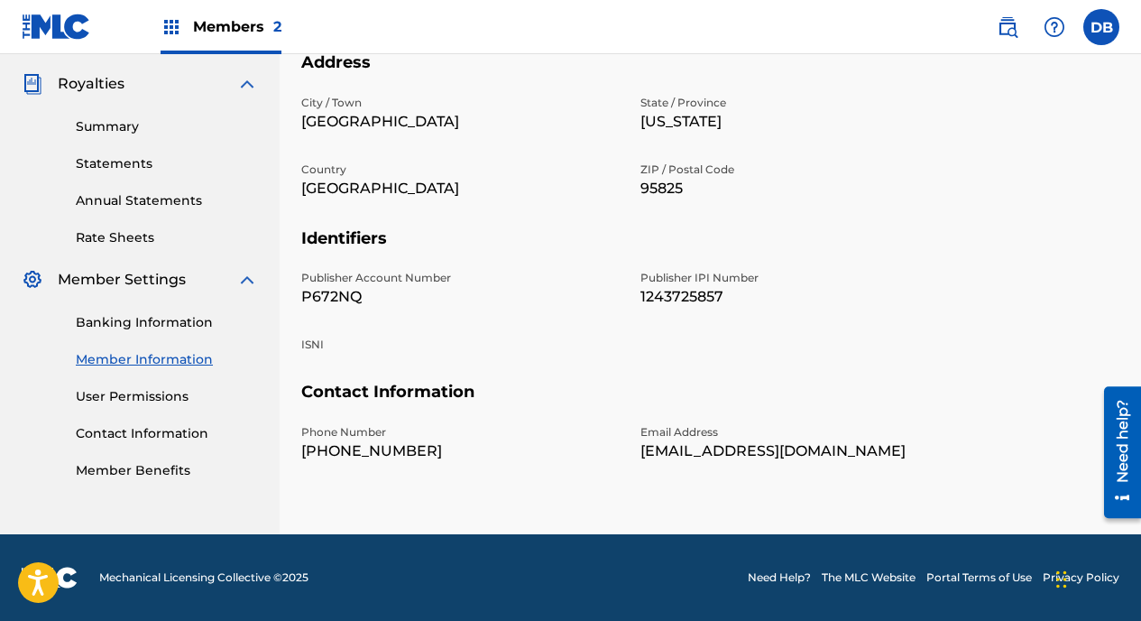
click at [154, 465] on link "Member Benefits" at bounding box center [167, 470] width 182 height 19
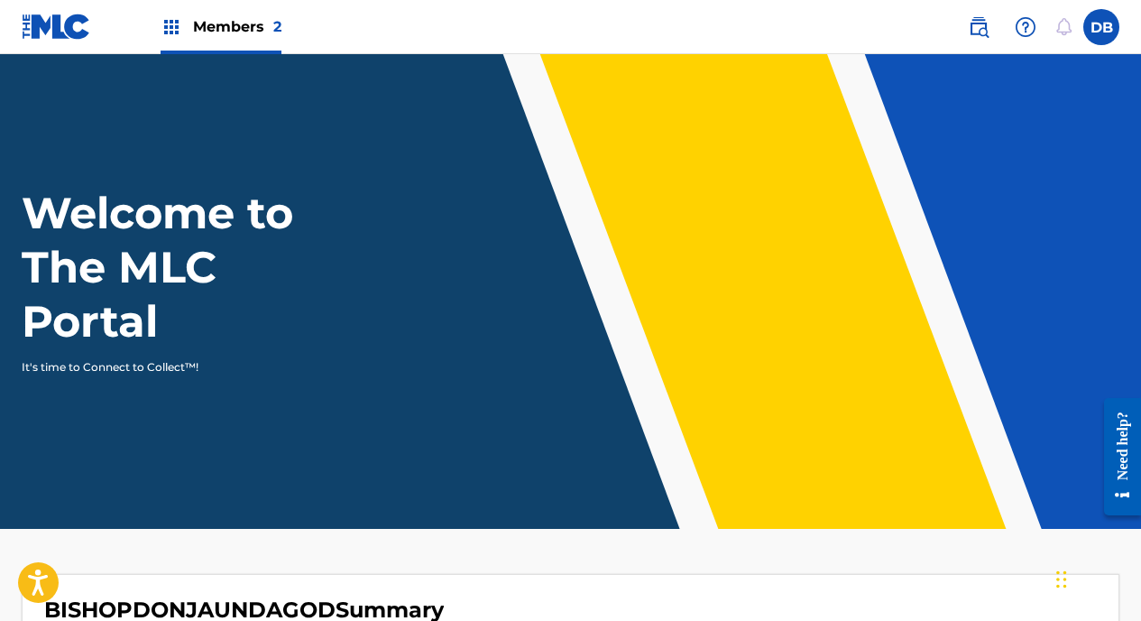
drag, startPoint x: 80, startPoint y: 190, endPoint x: 581, endPoint y: 196, distance: 500.7
click at [581, 196] on div "Welcome to The MLC Portal It's time to Connect to Collect™!" at bounding box center [570, 280] width 1141 height 189
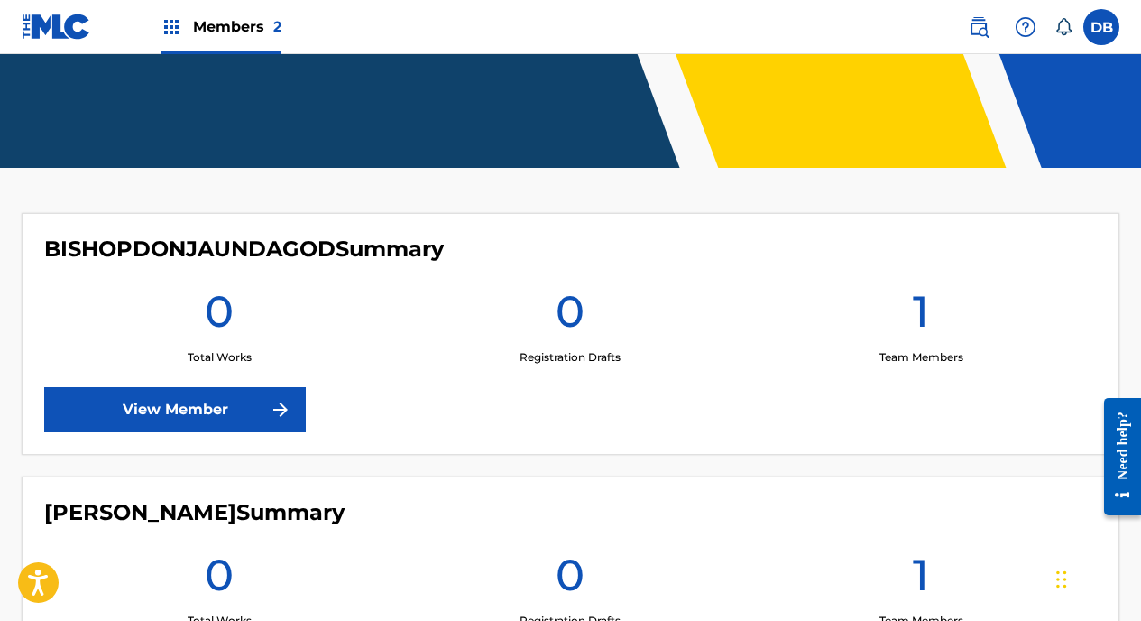
scroll to position [541, 0]
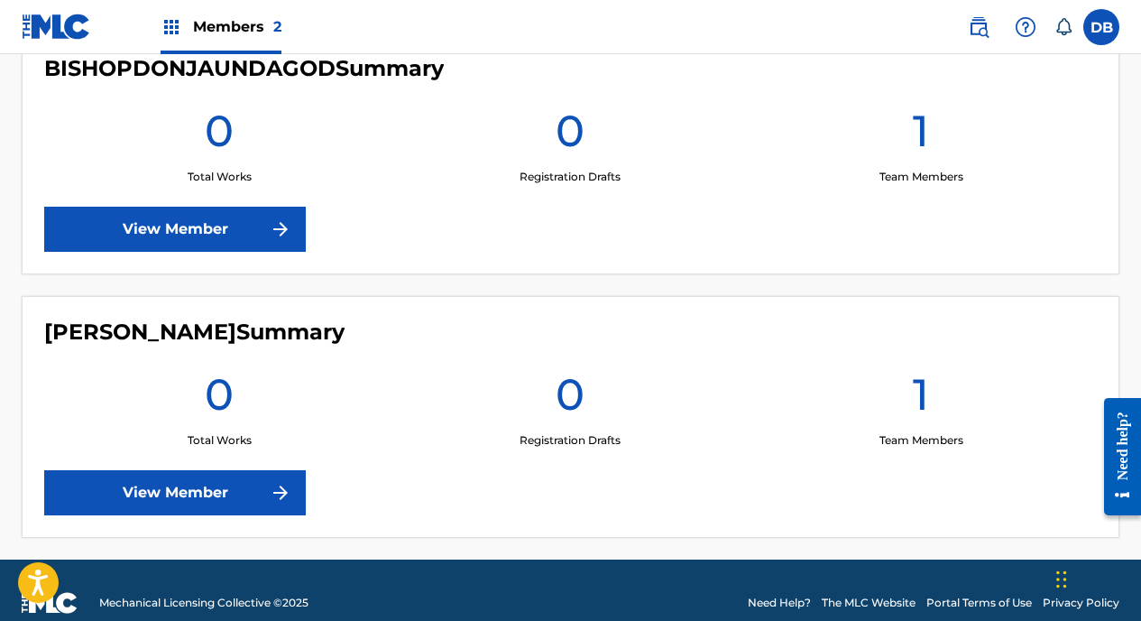
click at [224, 484] on link "View Member" at bounding box center [175, 492] width 262 height 45
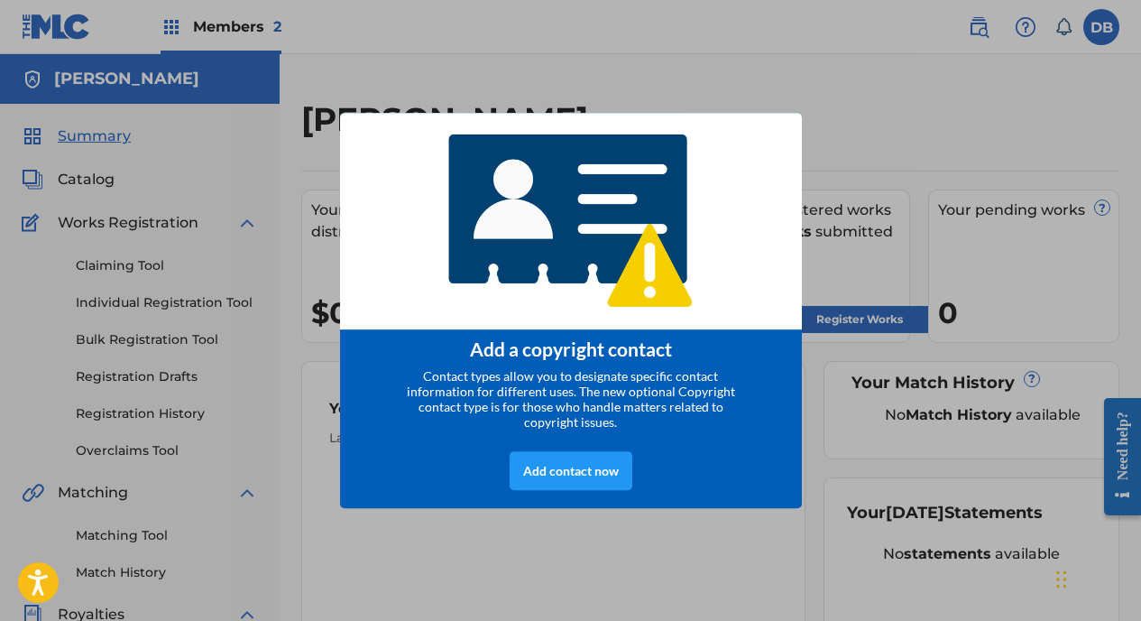
click at [789, 124] on div at bounding box center [781, 131] width 23 height 23
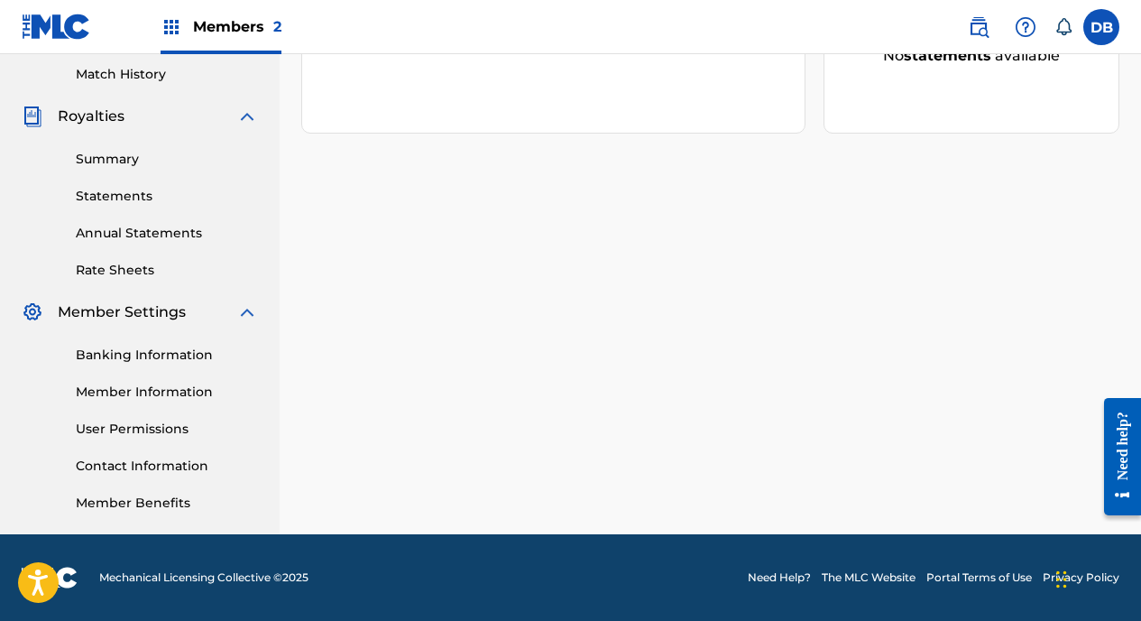
scroll to position [408, 0]
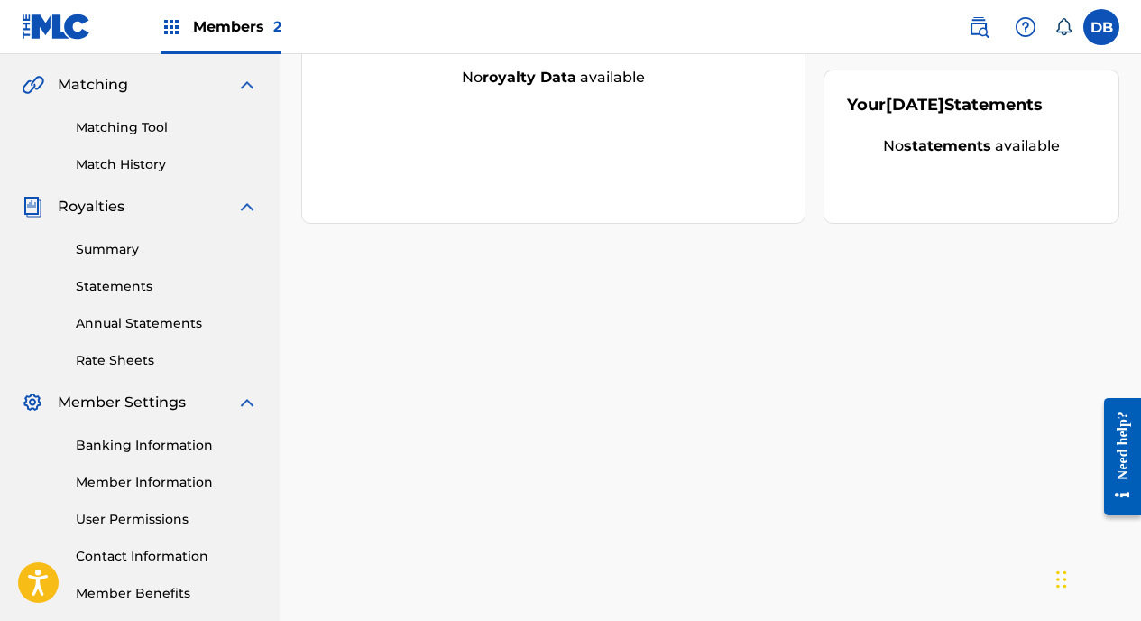
click at [140, 477] on link "Member Information" at bounding box center [167, 482] width 182 height 19
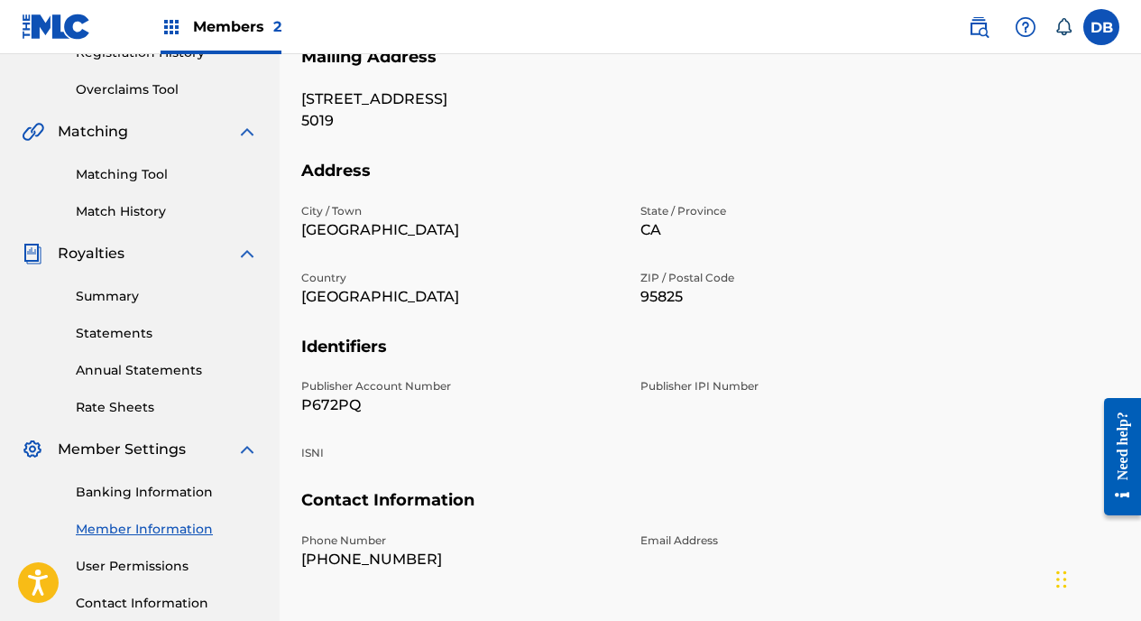
scroll to position [498, 0]
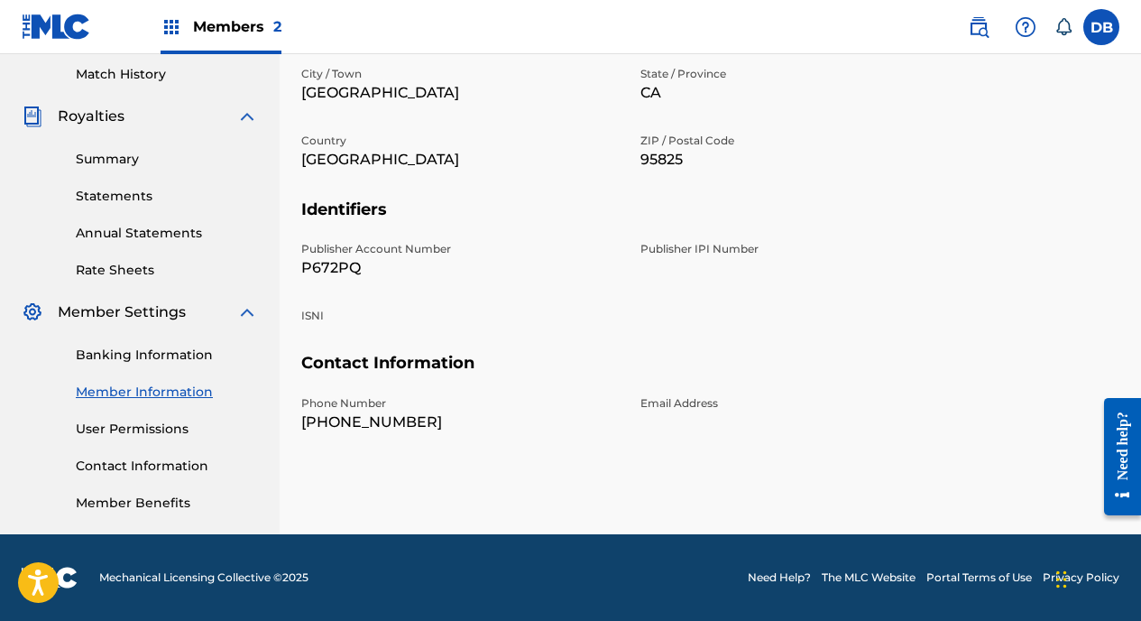
click at [688, 413] on div "Email Address" at bounding box center [800, 414] width 318 height 38
click at [686, 397] on p "Email Address" at bounding box center [800, 403] width 318 height 16
click at [671, 269] on div "Publisher IPI Number" at bounding box center [800, 260] width 318 height 38
click at [685, 250] on p "Publisher IPI Number" at bounding box center [800, 249] width 318 height 16
click at [668, 281] on div "Publisher Account Number P672PQ Publisher IPI Number ISNI" at bounding box center [629, 297] width 657 height 112
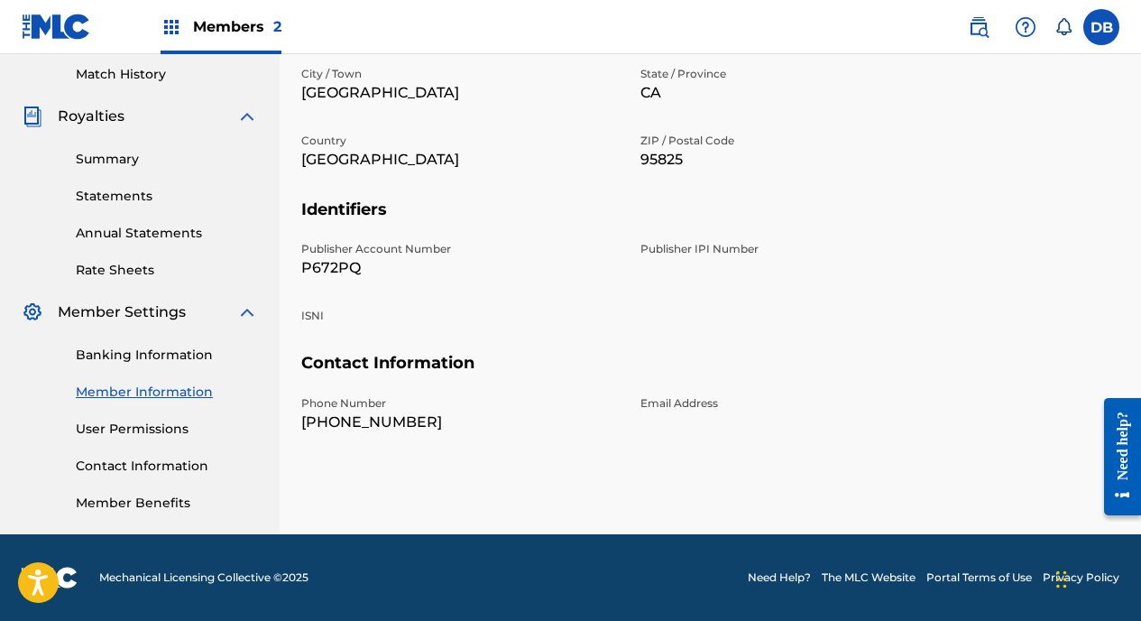
click at [667, 255] on p "Publisher IPI Number" at bounding box center [800, 249] width 318 height 16
drag, startPoint x: 637, startPoint y: 389, endPoint x: 642, endPoint y: 408, distance: 19.7
click at [641, 402] on section "Contact Information Phone Number [PHONE_NUMBER] Email Address" at bounding box center [710, 407] width 818 height 109
click at [642, 408] on p "Email Address" at bounding box center [800, 403] width 318 height 16
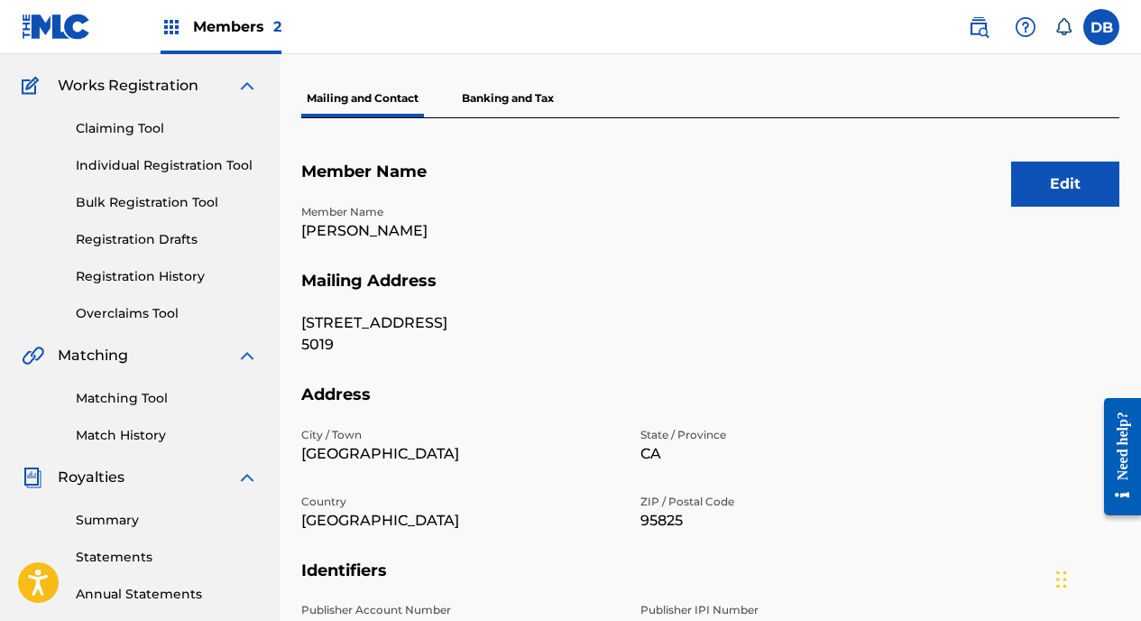
click at [1085, 178] on button "Edit" at bounding box center [1065, 183] width 108 height 45
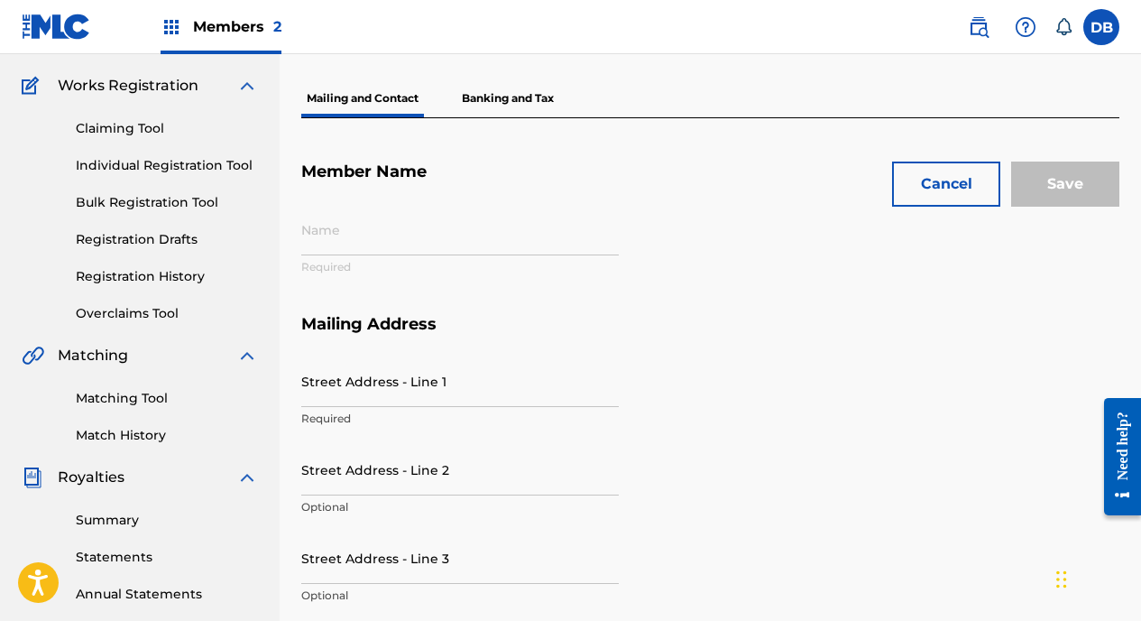
type input "[PERSON_NAME]"
type input "[STREET_ADDRESS]"
type input "5019"
type input "[GEOGRAPHIC_DATA]"
type input "[US_STATE]"
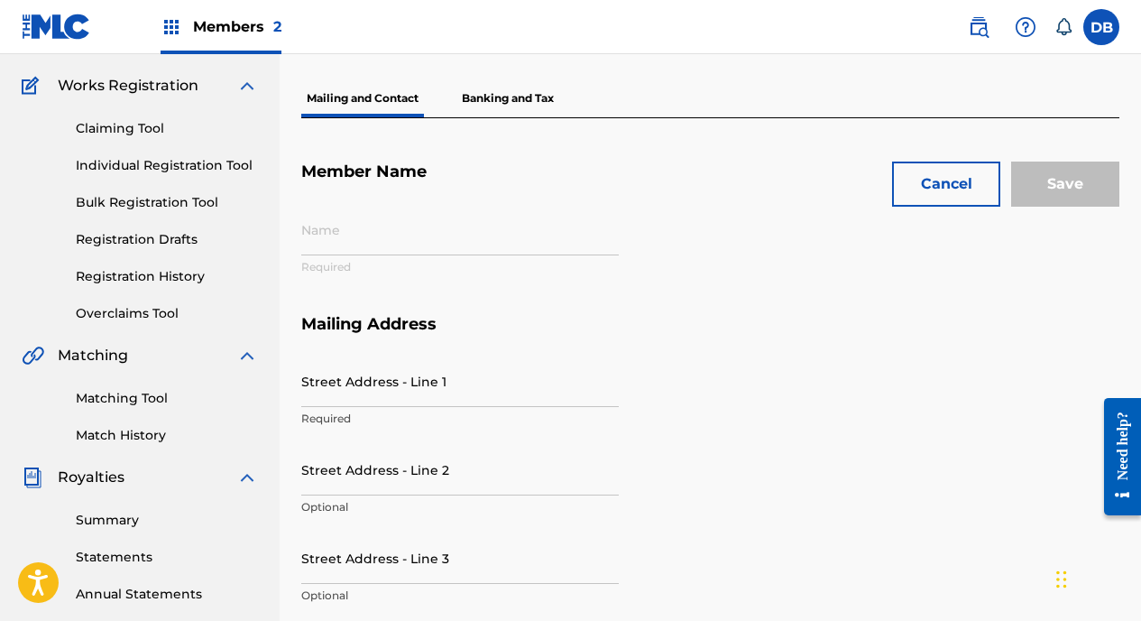
type input "95825"
type input "P672PQ"
type input "916"
type input "2230551"
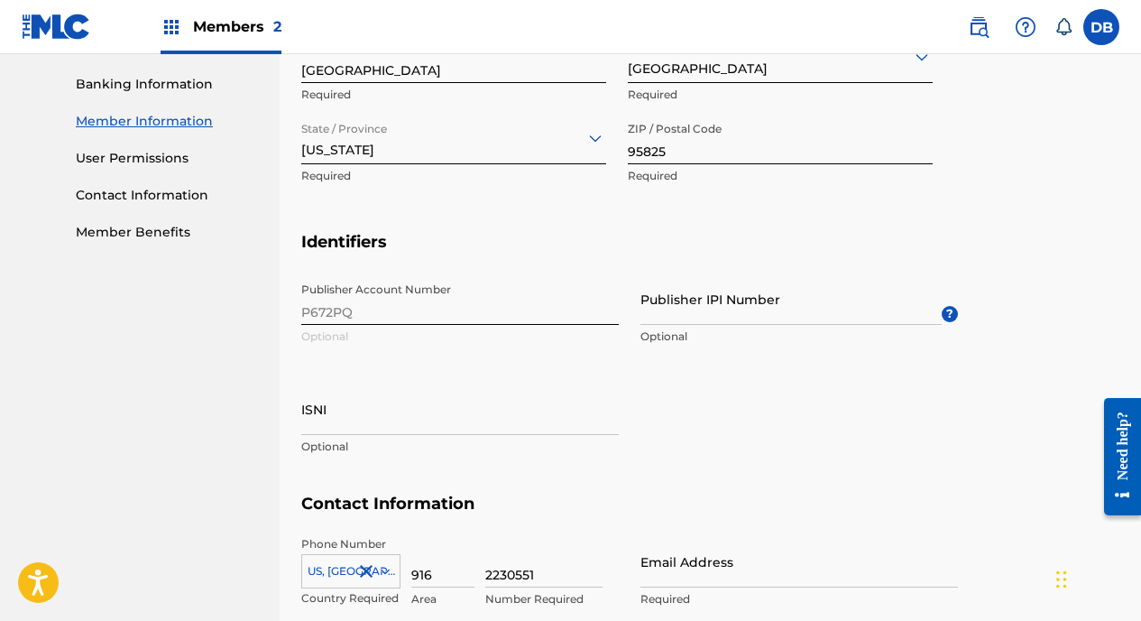
scroll to position [859, 0]
